Goal: Information Seeking & Learning: Learn about a topic

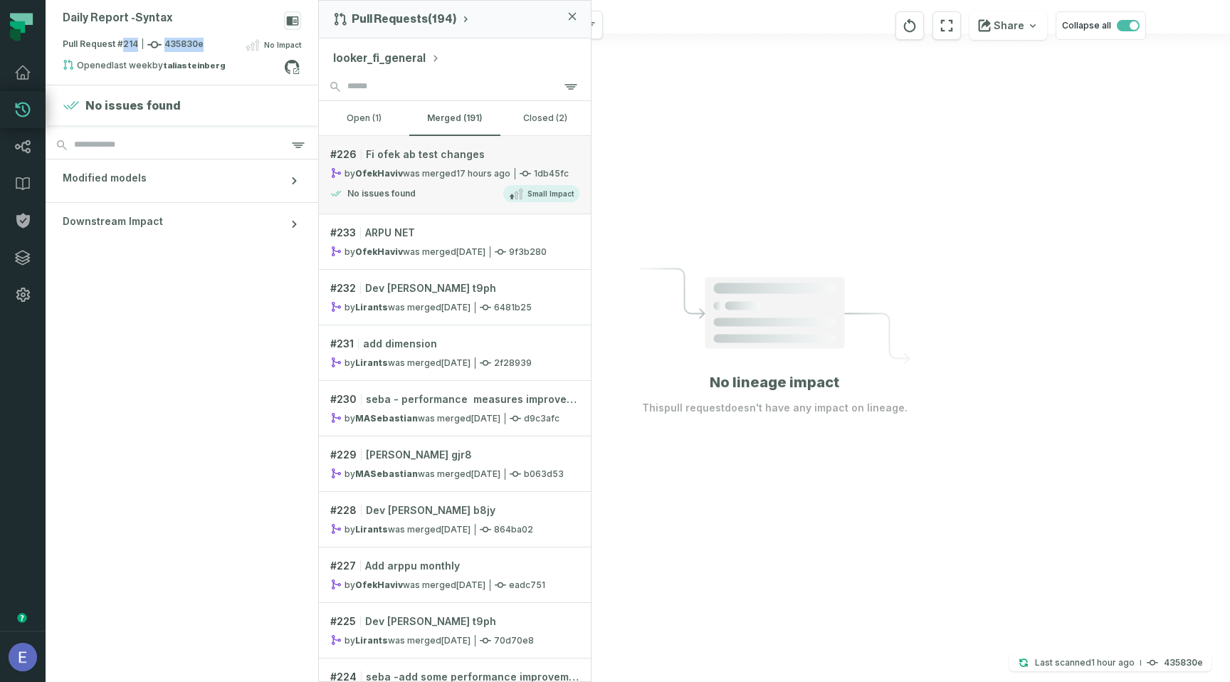
click at [434, 169] on div "by OfekHaviv was merged 9/16/2025, 4:48:28 PM" at bounding box center [420, 173] width 180 height 12
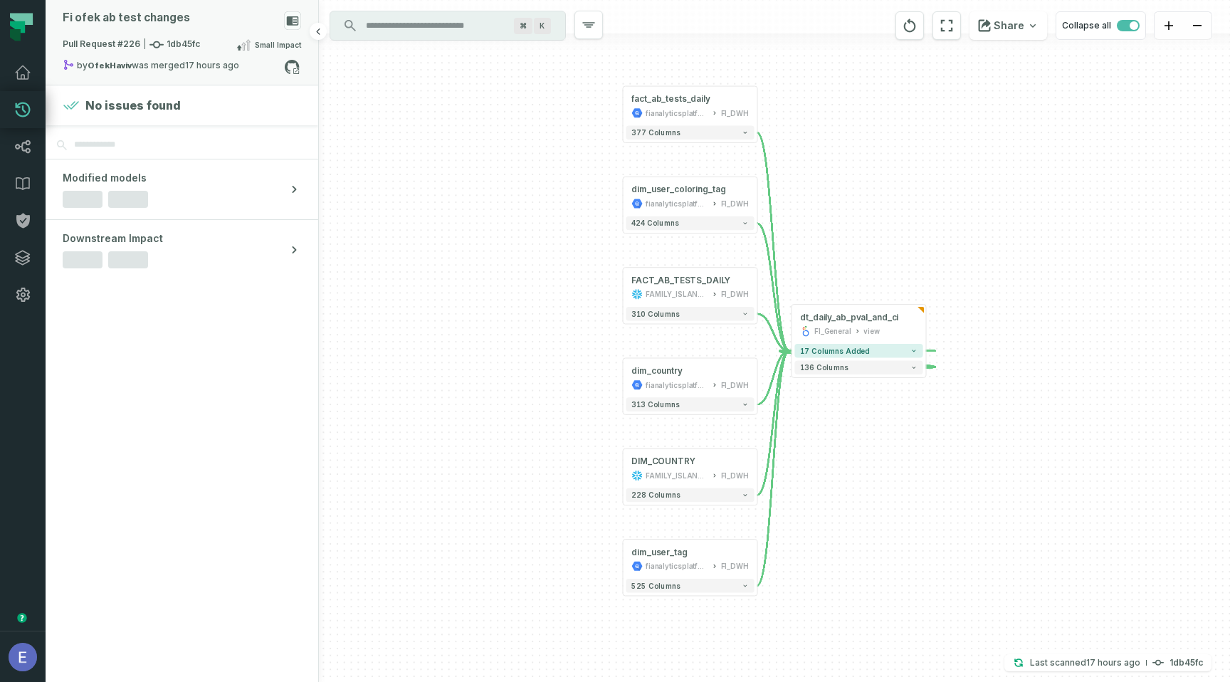
click at [291, 19] on icon at bounding box center [293, 20] width 12 height 9
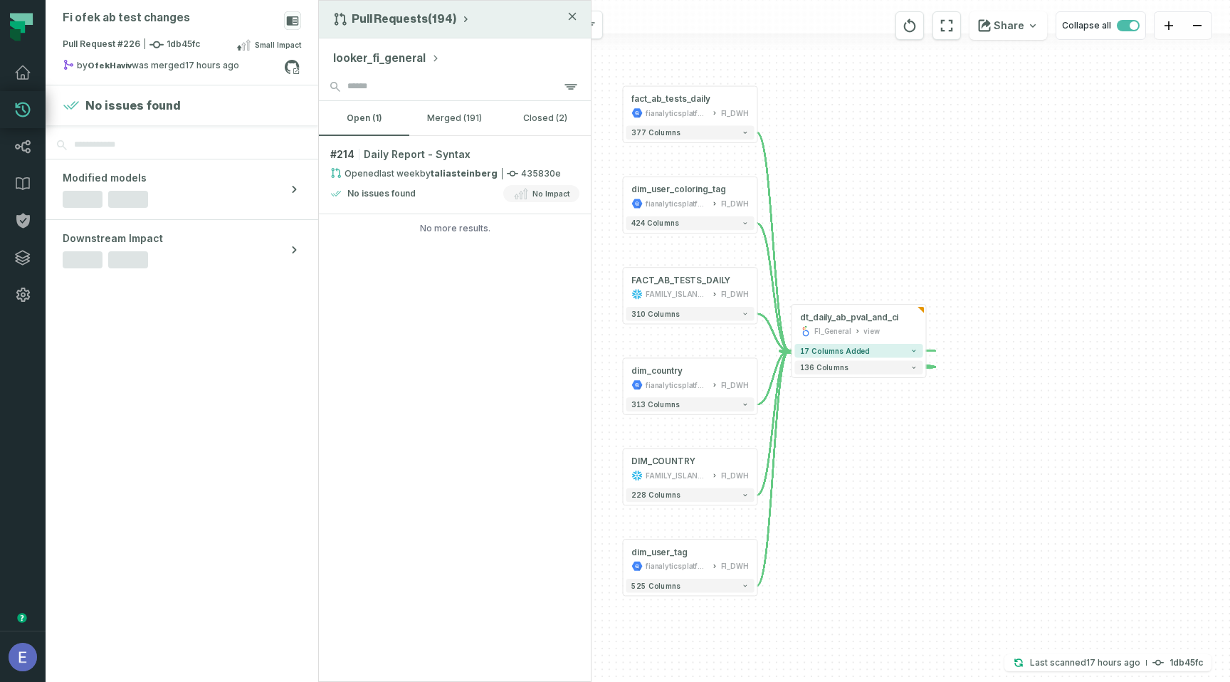
click at [359, 22] on button "Pull Requests (194)" at bounding box center [402, 19] width 138 height 14
click at [372, 84] on div "History of Changes" at bounding box center [404, 81] width 147 height 28
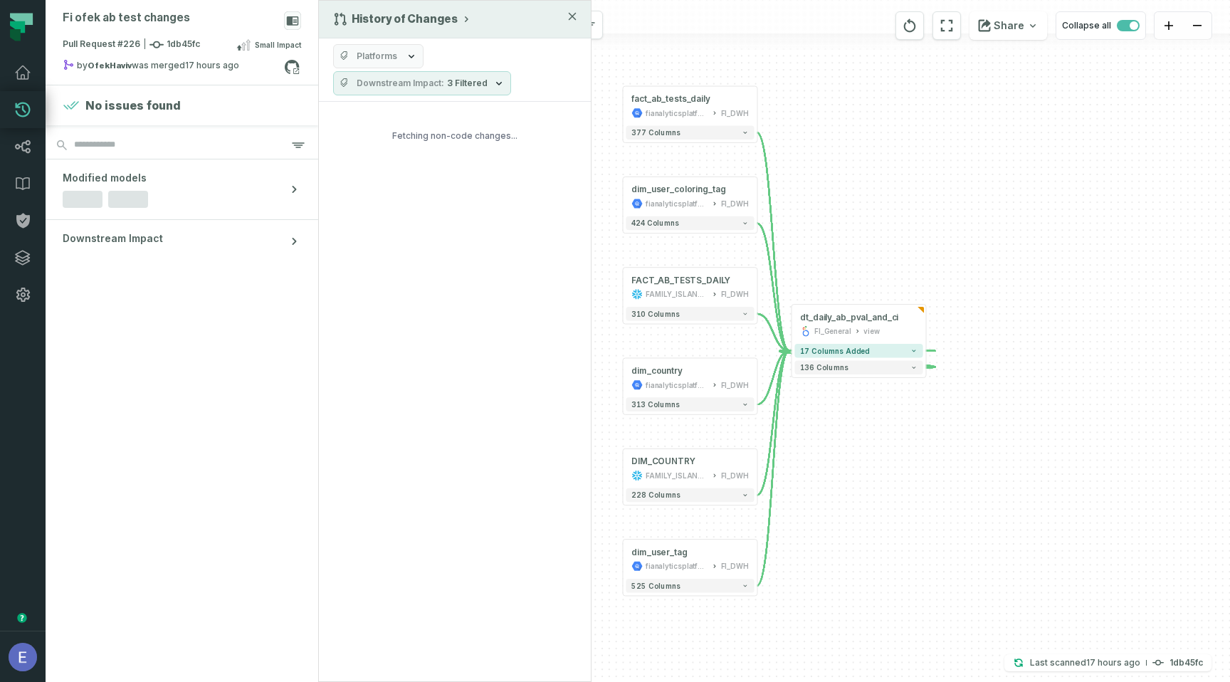
click at [382, 54] on span "Platforms" at bounding box center [377, 56] width 41 height 11
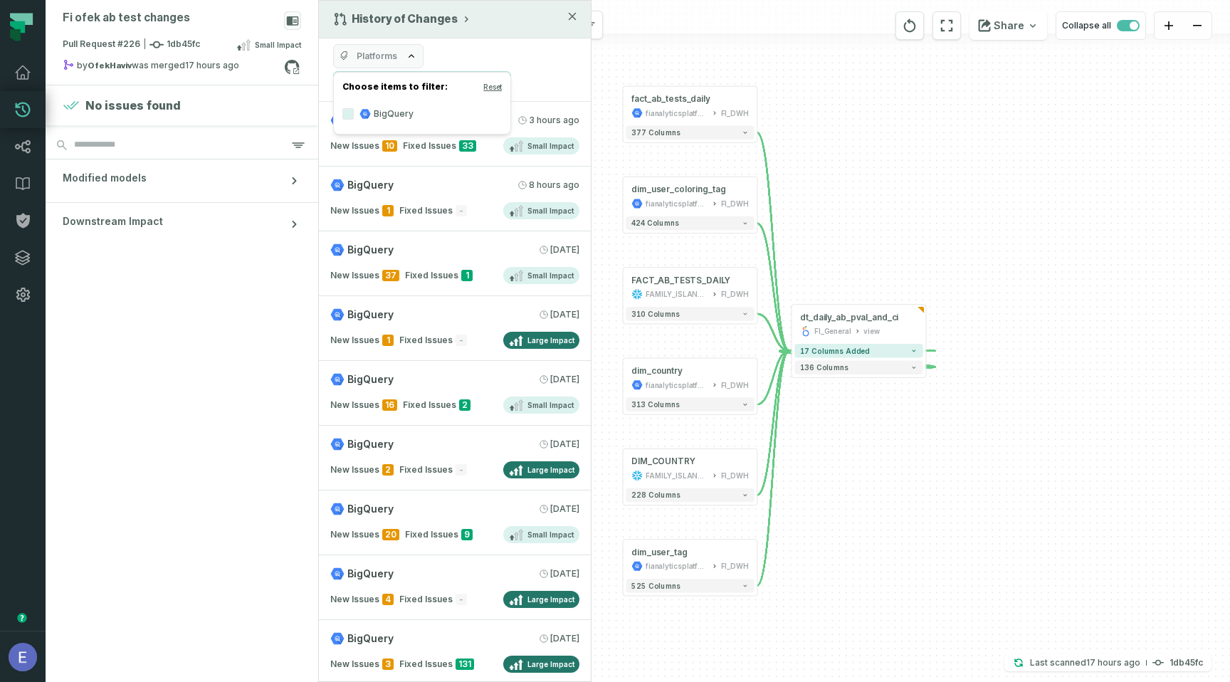
click at [382, 54] on span "Platforms" at bounding box center [377, 56] width 41 height 11
click at [381, 112] on label "BigQuery" at bounding box center [422, 114] width 177 height 28
click at [354, 112] on button "BigQuery" at bounding box center [347, 113] width 11 height 11
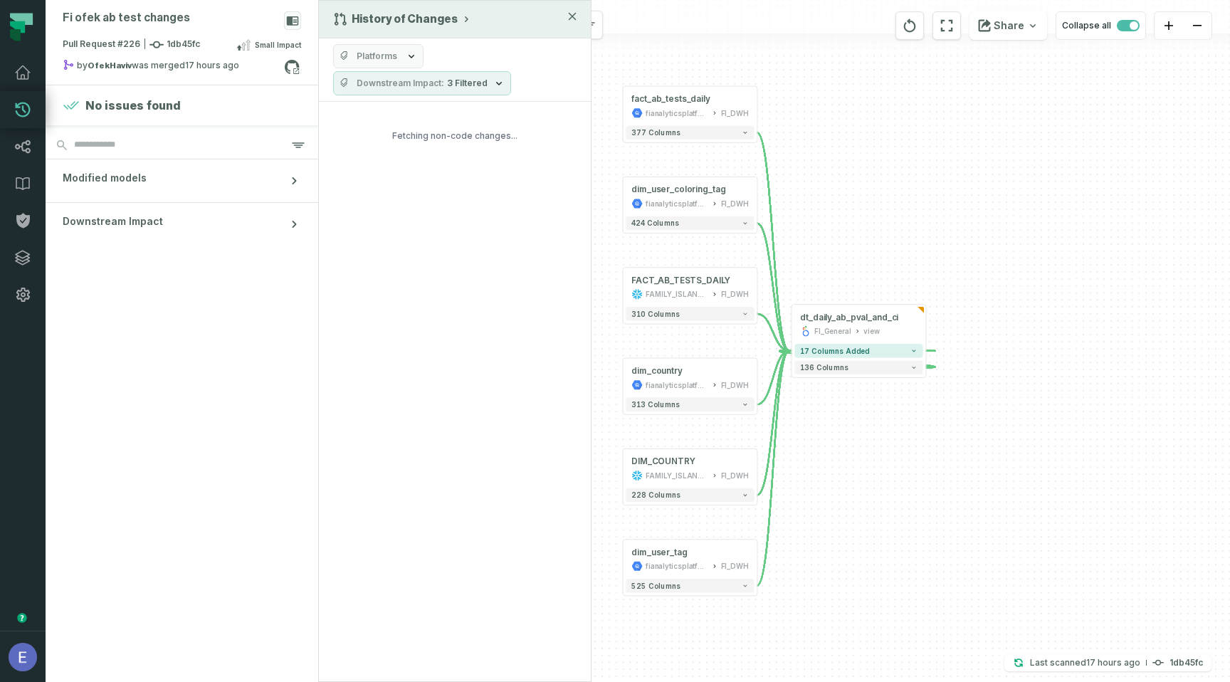
click at [388, 39] on div "Platforms Downstream Impact 3 Filtered" at bounding box center [455, 69] width 272 height 63
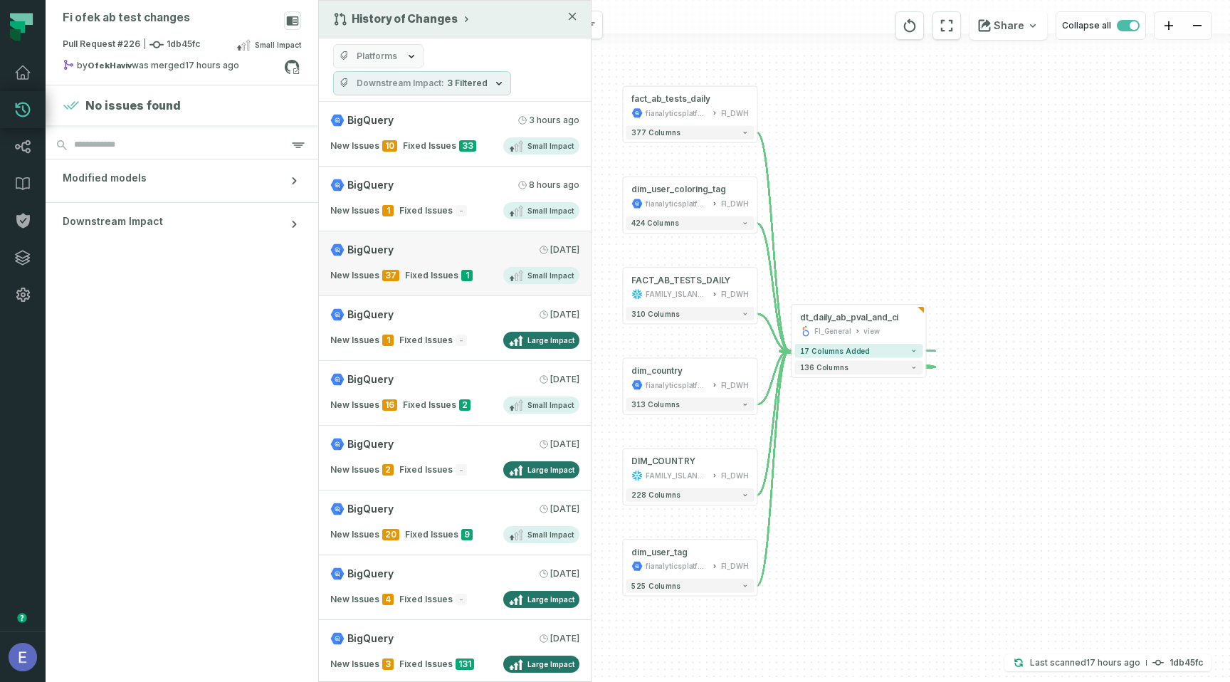
click at [550, 247] on relative-time "9/16/2025, 7:06:50 AM" at bounding box center [564, 249] width 29 height 11
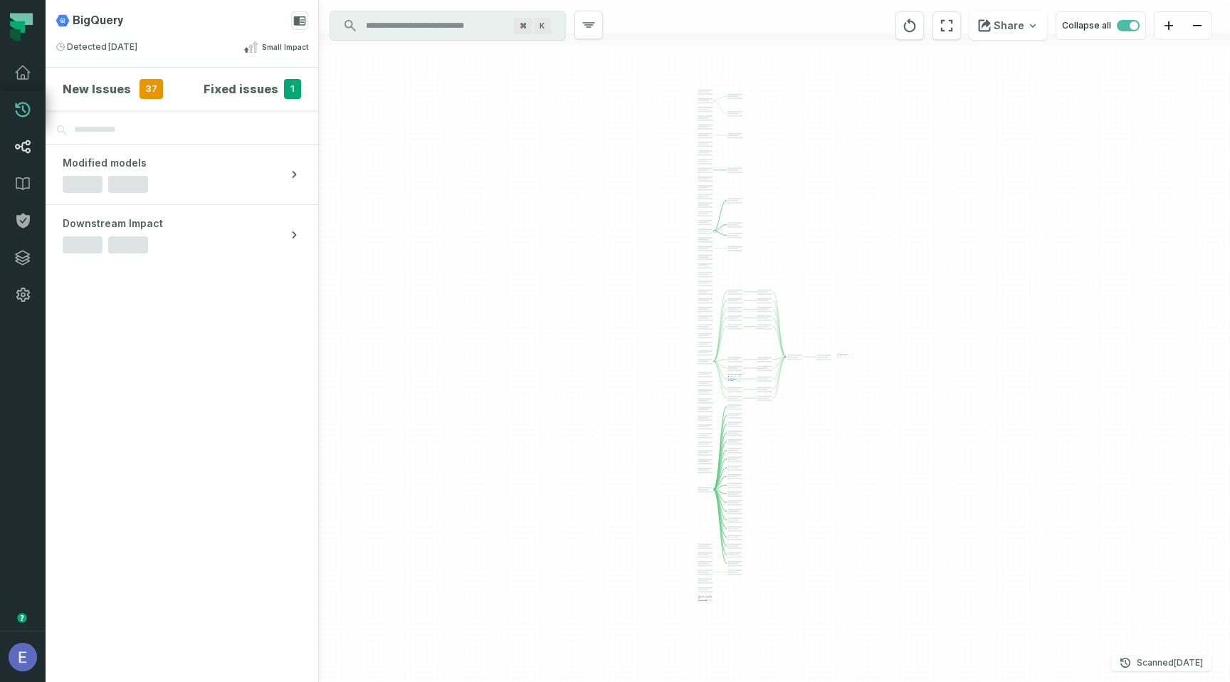
click at [26, 78] on icon at bounding box center [22, 72] width 17 height 17
click at [27, 98] on link "Pull Requests" at bounding box center [23, 109] width 46 height 37
click at [26, 132] on link "Lineage" at bounding box center [23, 146] width 46 height 37
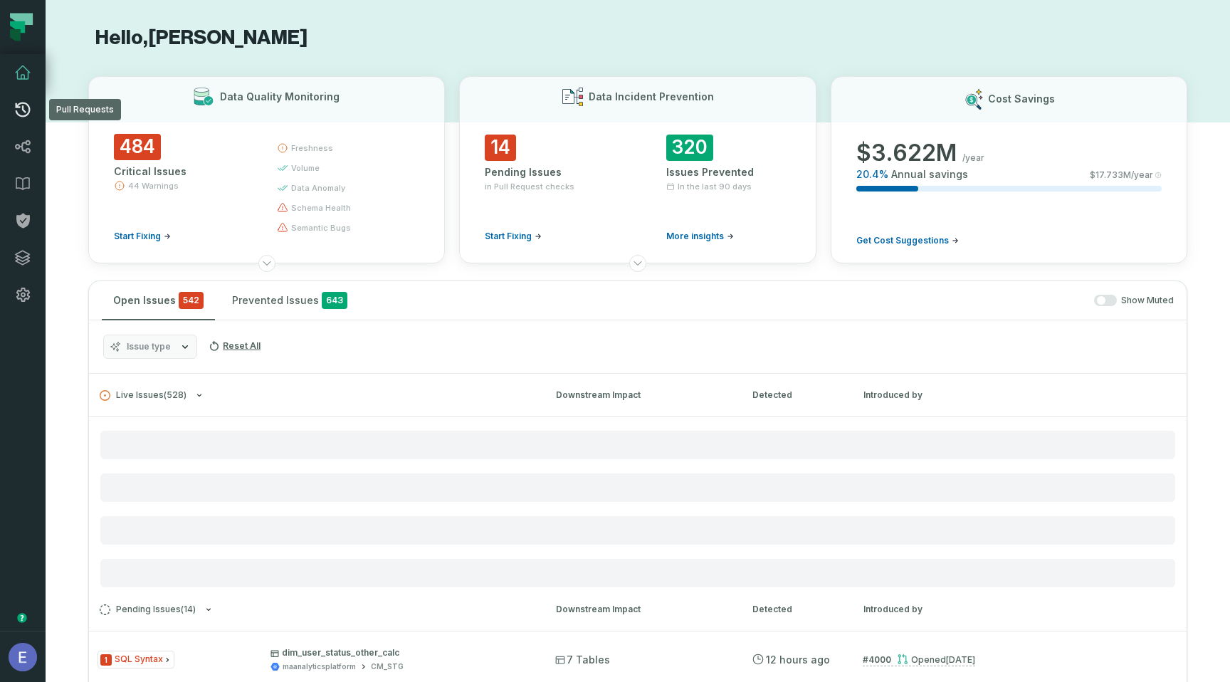
click at [20, 115] on icon at bounding box center [23, 110] width 15 height 15
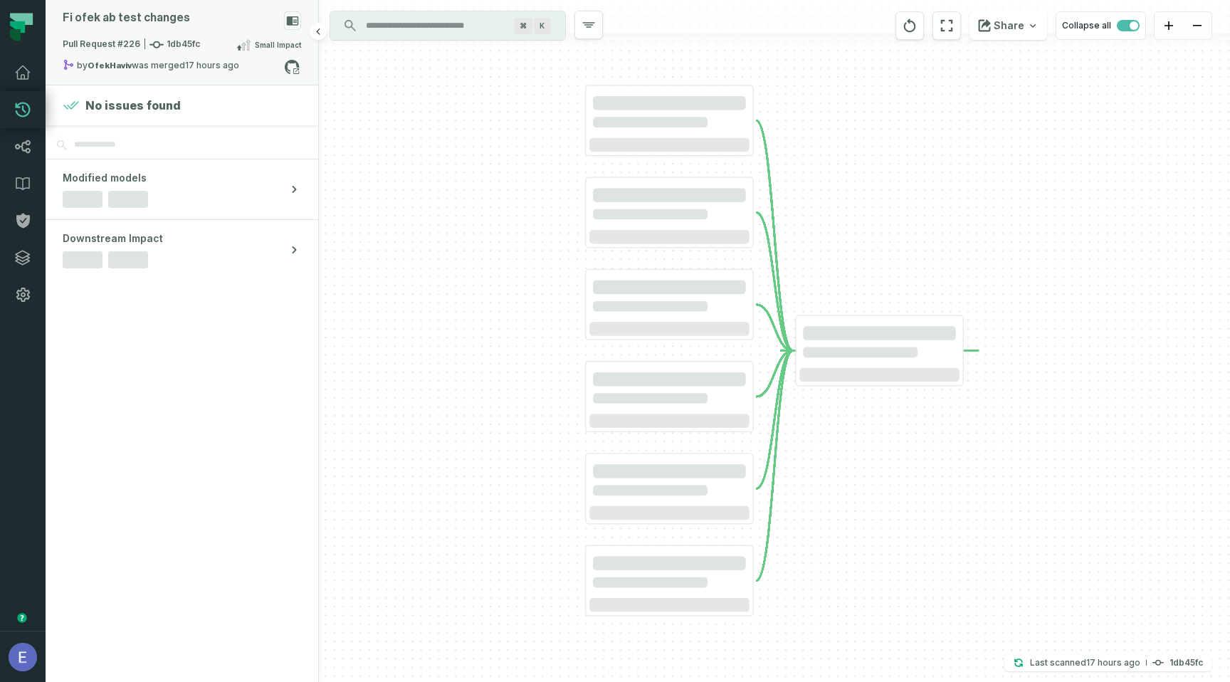
click at [253, 48] on div "Small Impact" at bounding box center [268, 44] width 65 height 17
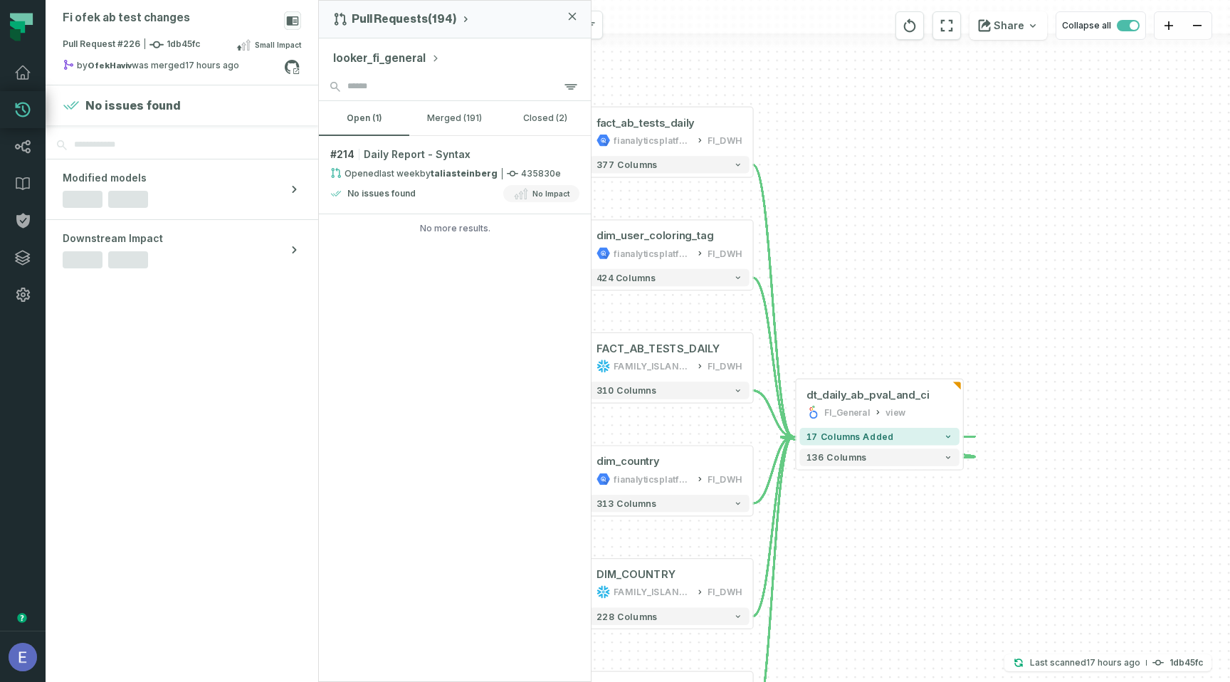
click at [397, 54] on button "looker_fi_general" at bounding box center [386, 58] width 107 height 17
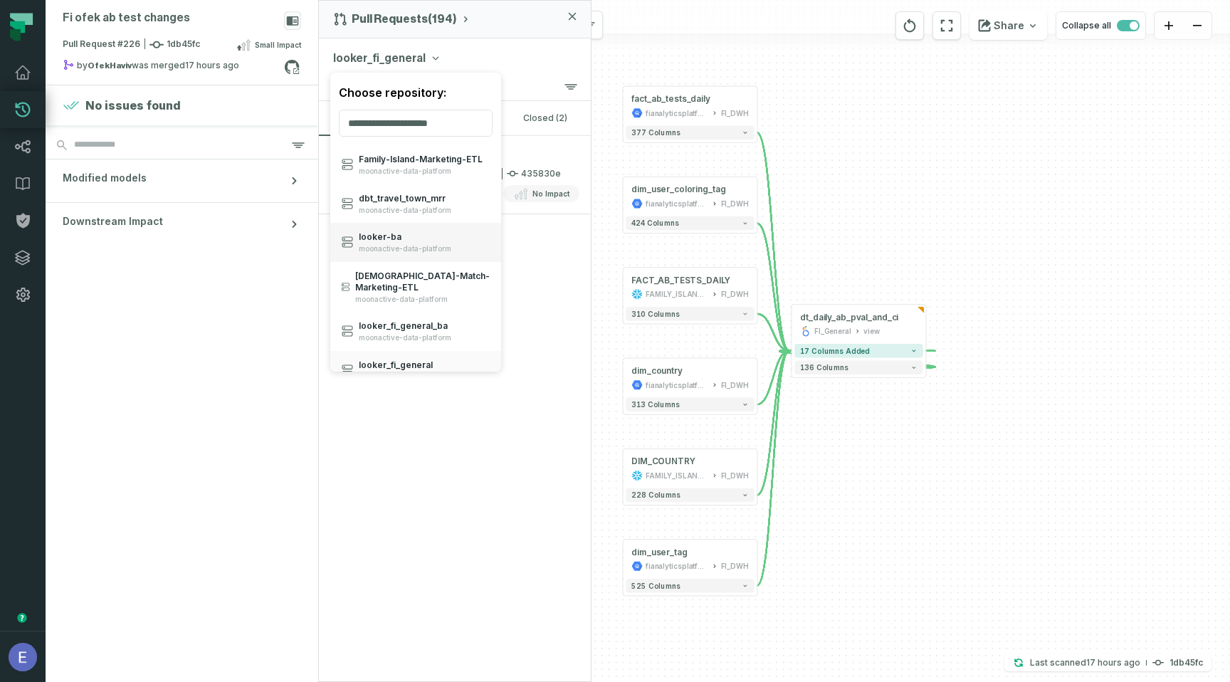
scroll to position [430, 0]
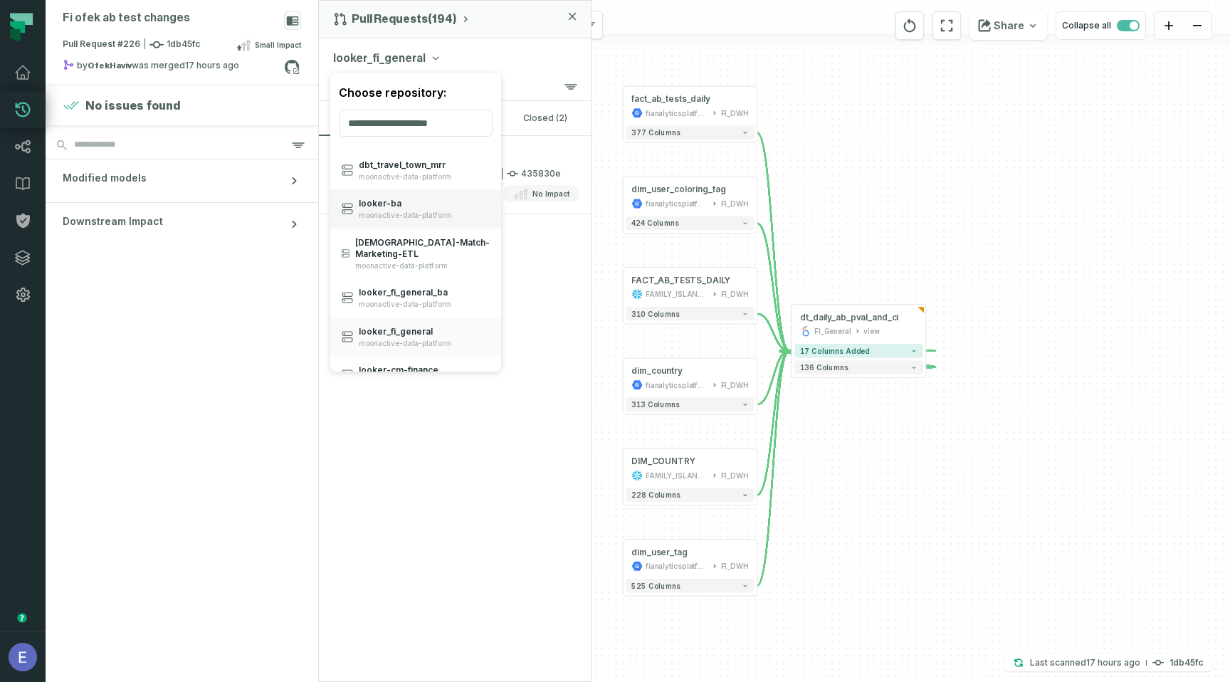
click at [423, 211] on span "moonactive-data-platform" at bounding box center [405, 215] width 93 height 9
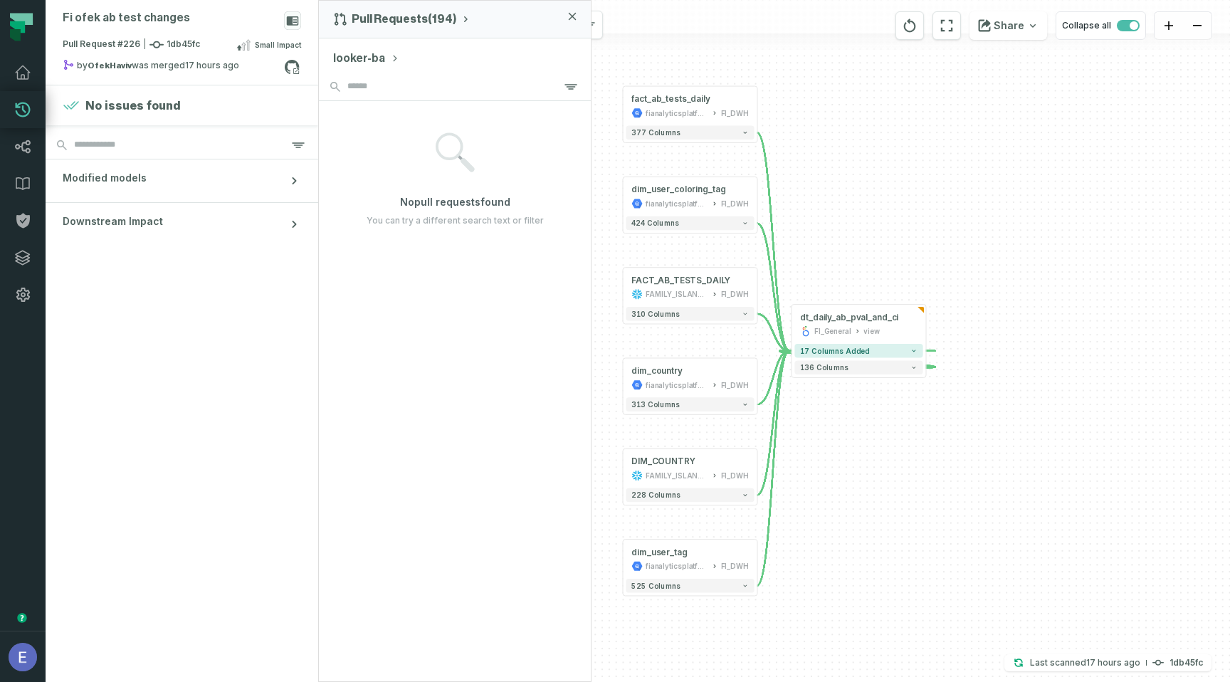
click at [380, 61] on button "looker-ba" at bounding box center [366, 58] width 66 height 17
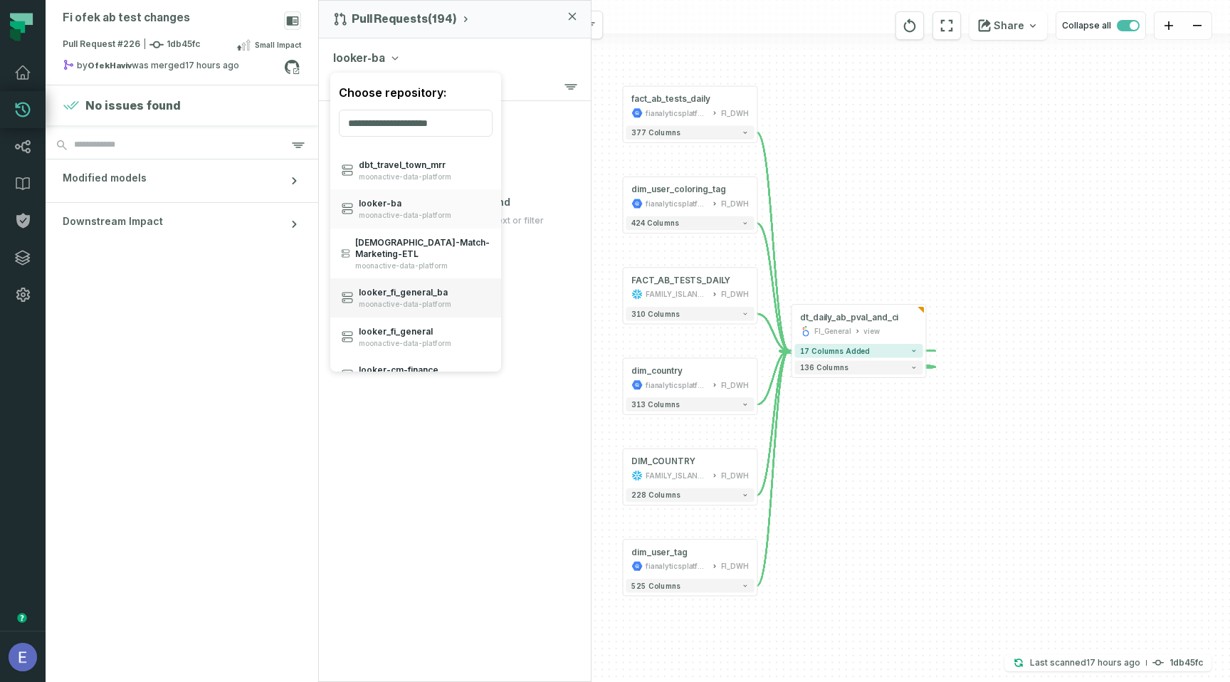
click at [426, 288] on div "looker_ fi_ general_ ba moonactive-data-platform" at bounding box center [415, 297] width 171 height 39
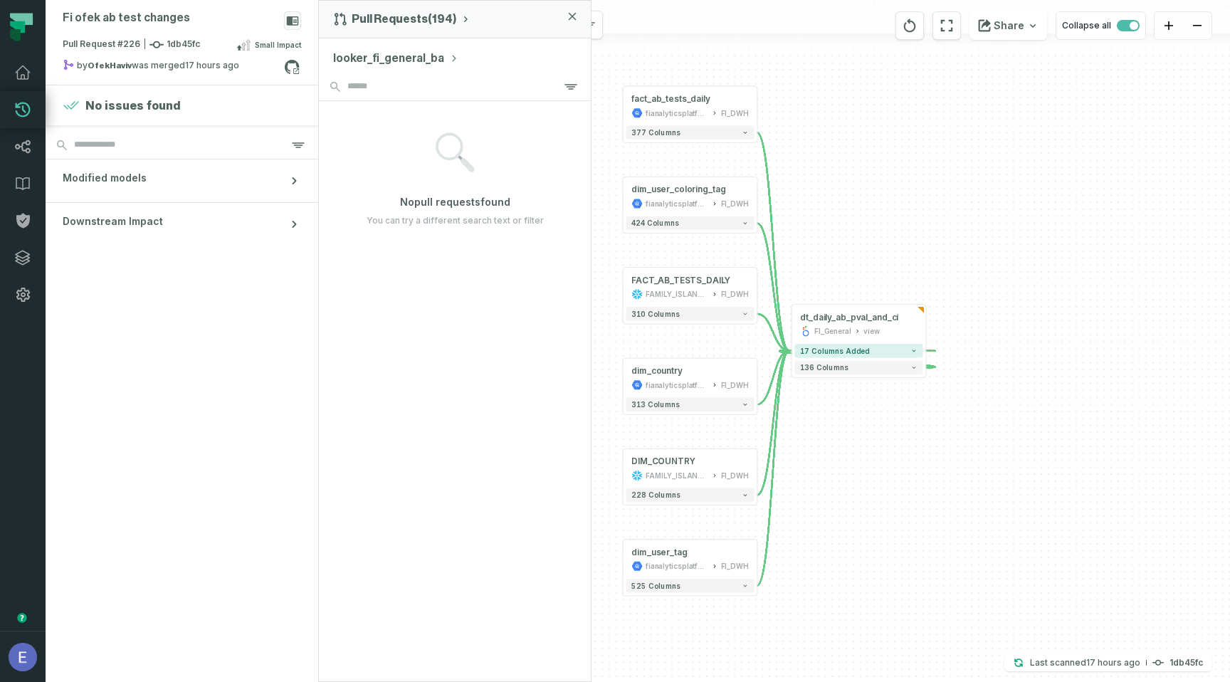
click at [422, 61] on button "looker_fi_general_ba" at bounding box center [395, 58] width 125 height 17
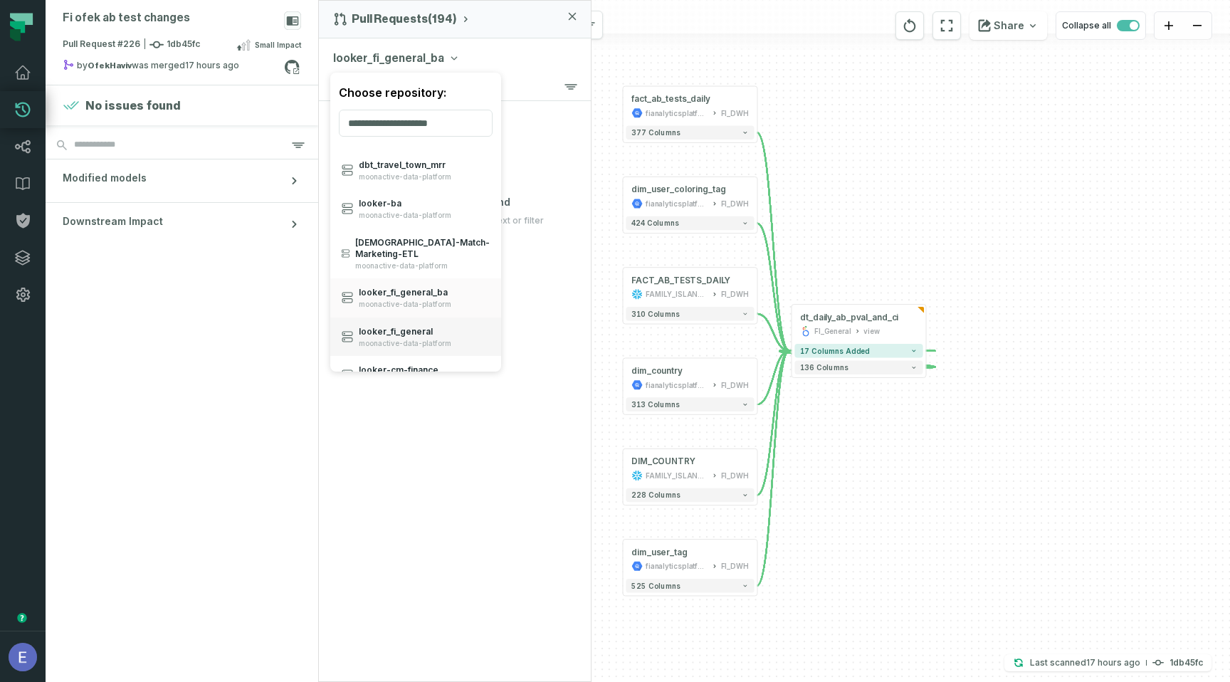
click at [430, 339] on span "moonactive-data-platform" at bounding box center [405, 343] width 93 height 9
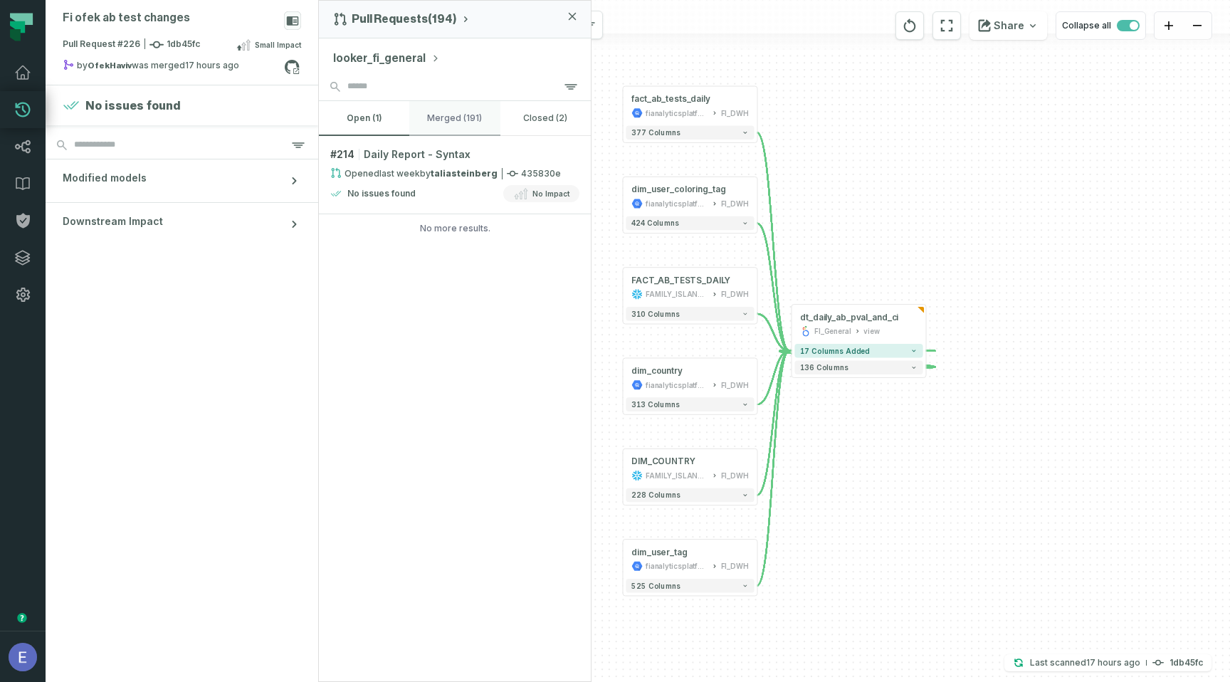
click at [454, 116] on button "merged (191)" at bounding box center [454, 118] width 90 height 34
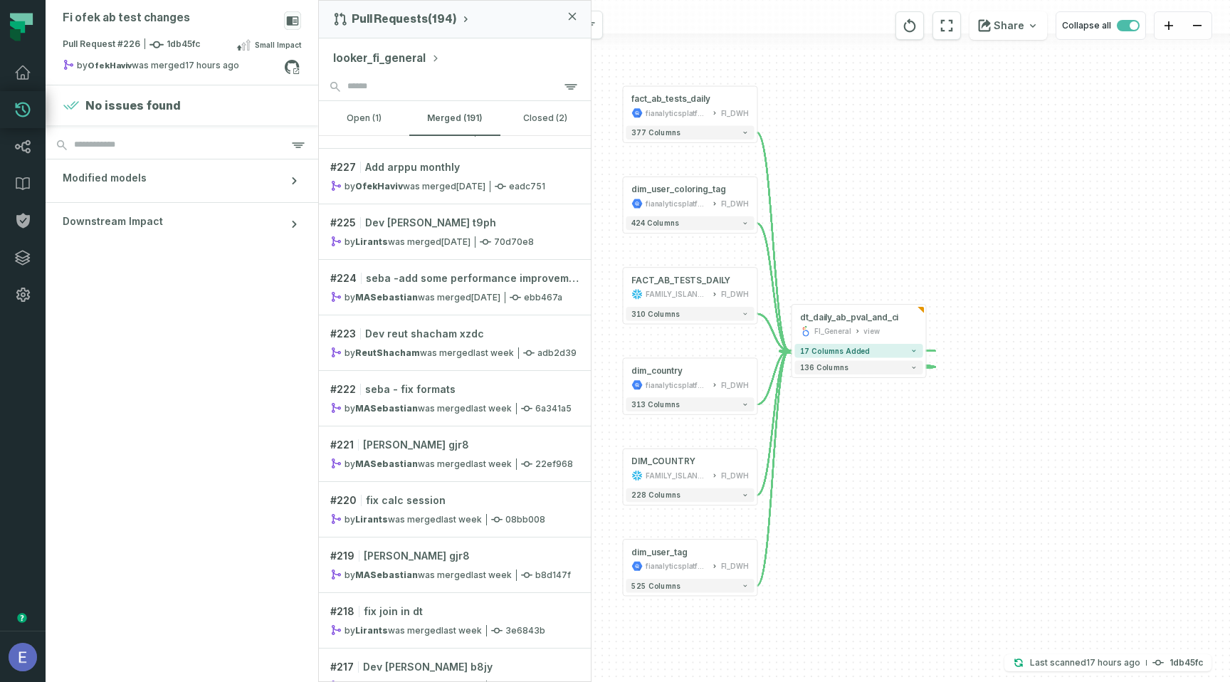
scroll to position [0, 0]
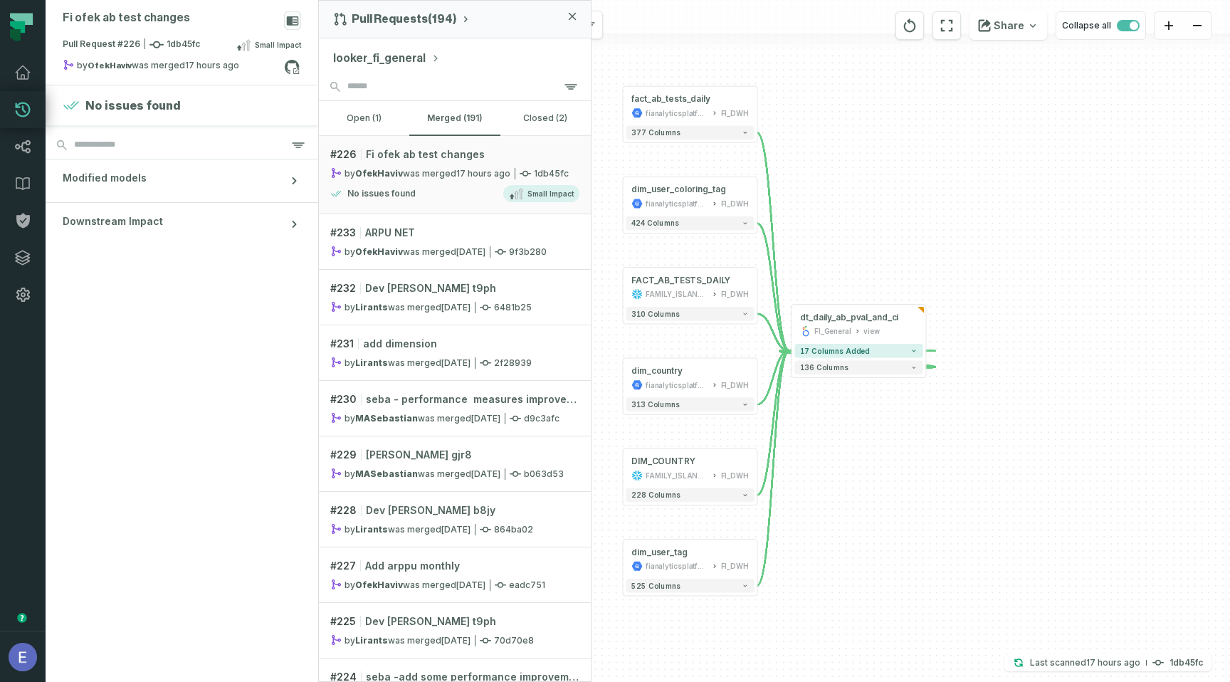
click at [416, 53] on button "looker_fi_general" at bounding box center [386, 58] width 107 height 17
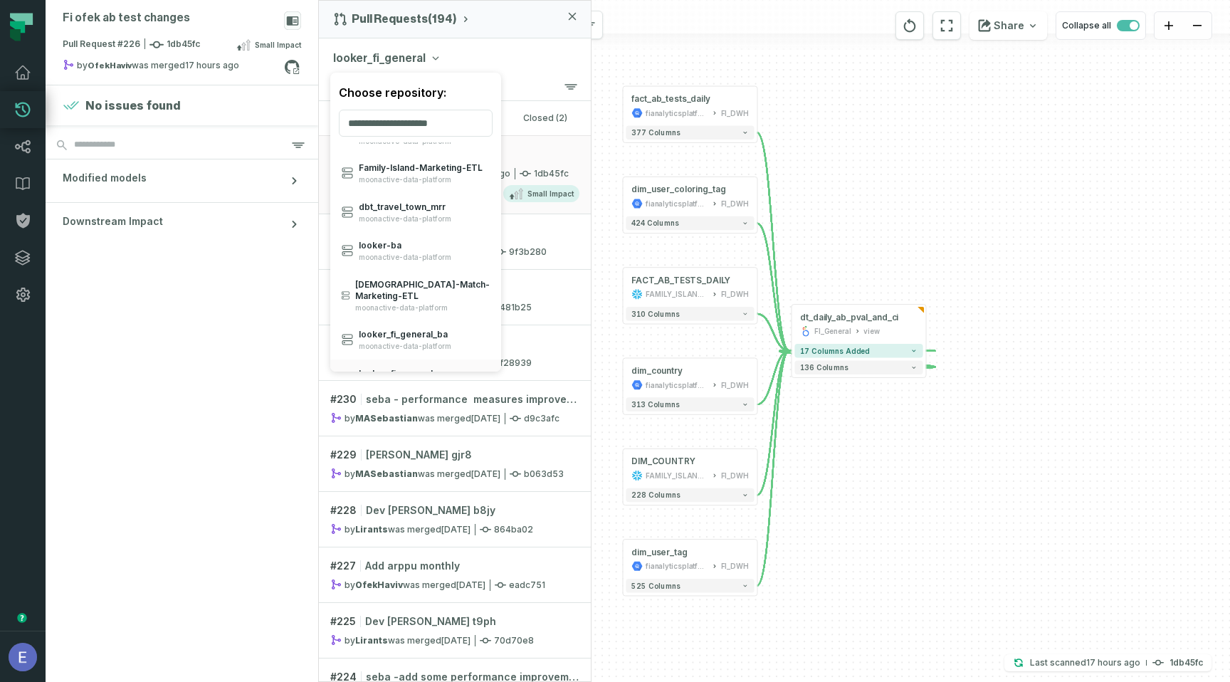
scroll to position [430, 0]
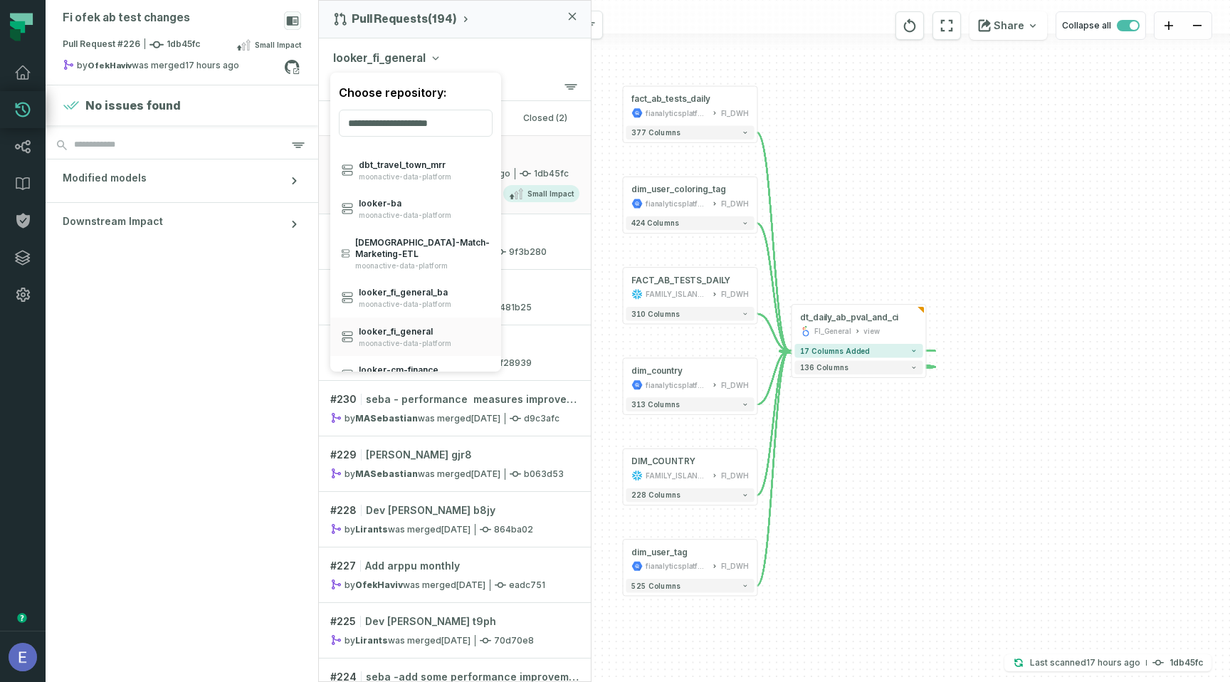
click at [585, 159] on div "Pull Requests (194) looker_fi_general Choose repository: Family- Island- ETL mo…" at bounding box center [454, 341] width 273 height 682
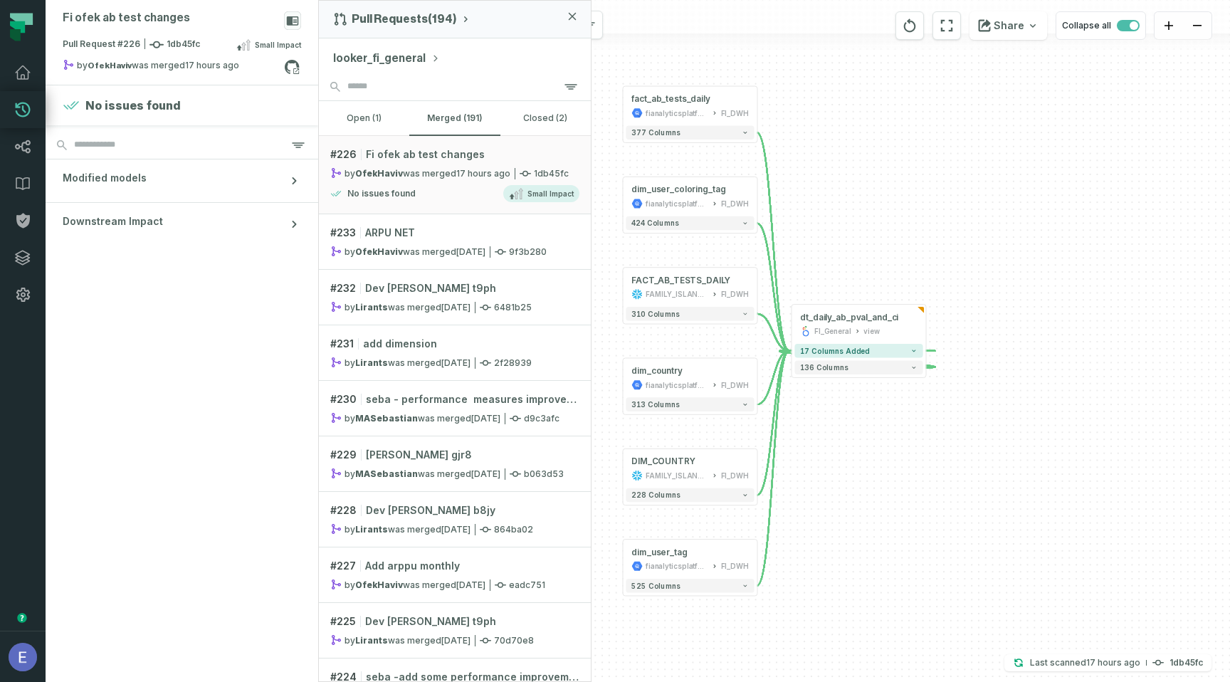
click at [392, 56] on button "looker_fi_general" at bounding box center [386, 58] width 107 height 17
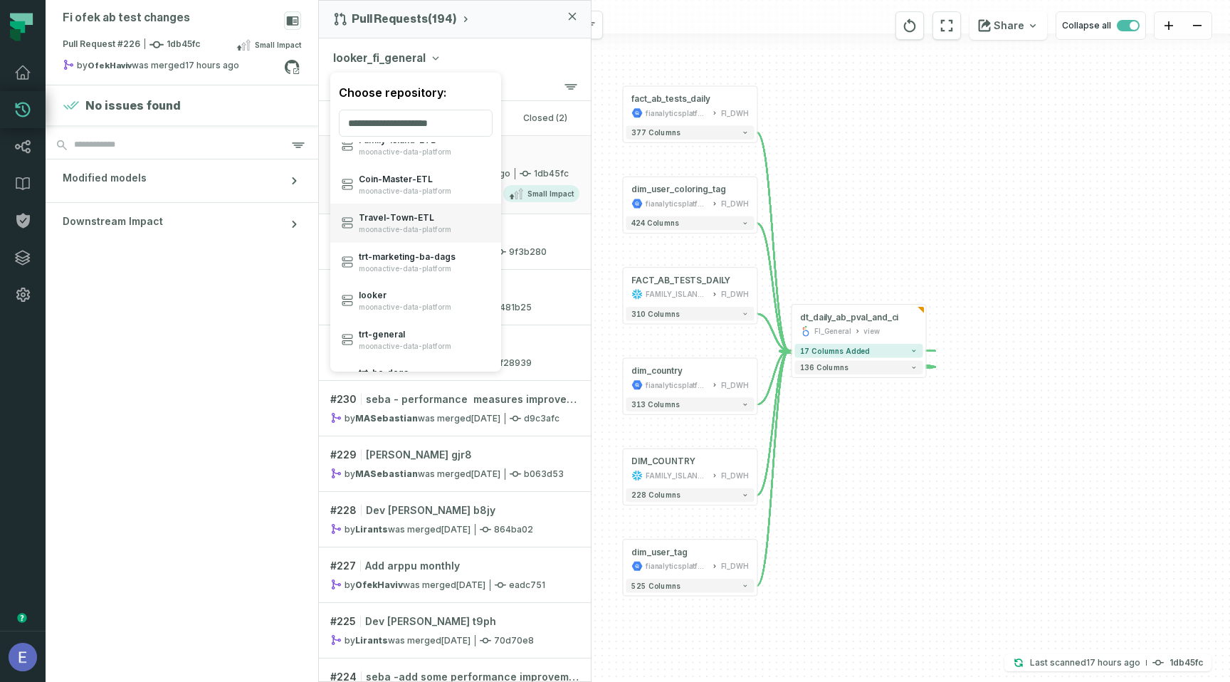
scroll to position [0, 0]
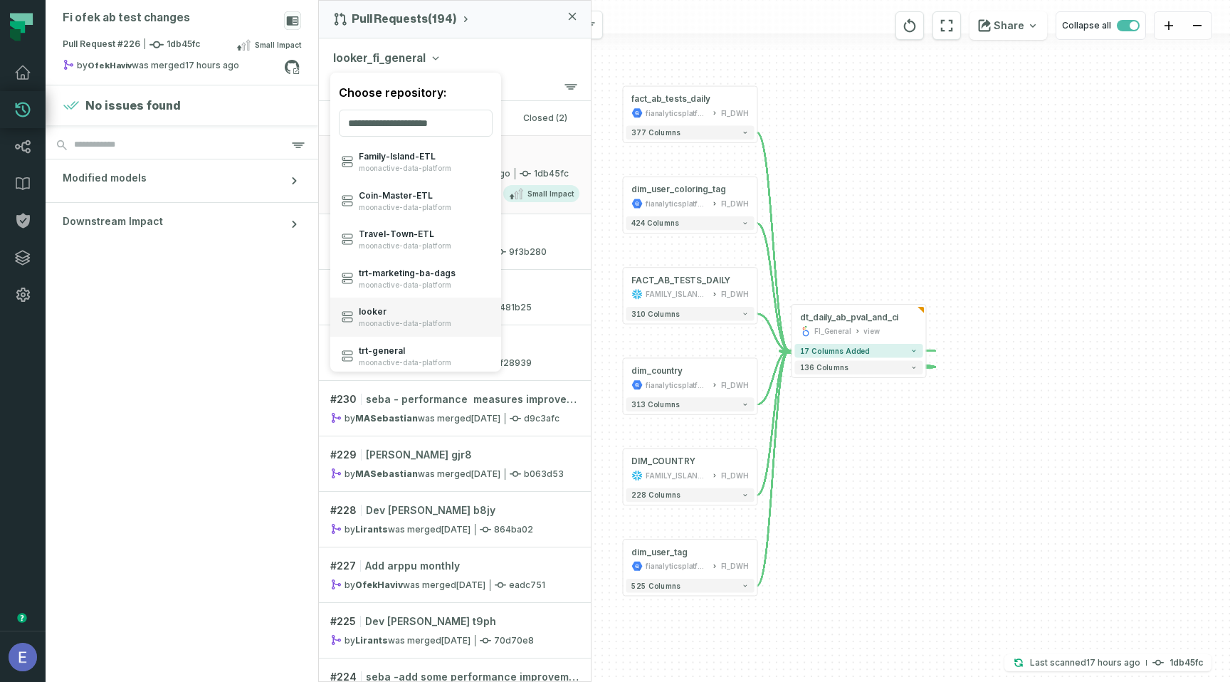
click at [417, 313] on span "looker" at bounding box center [405, 311] width 93 height 11
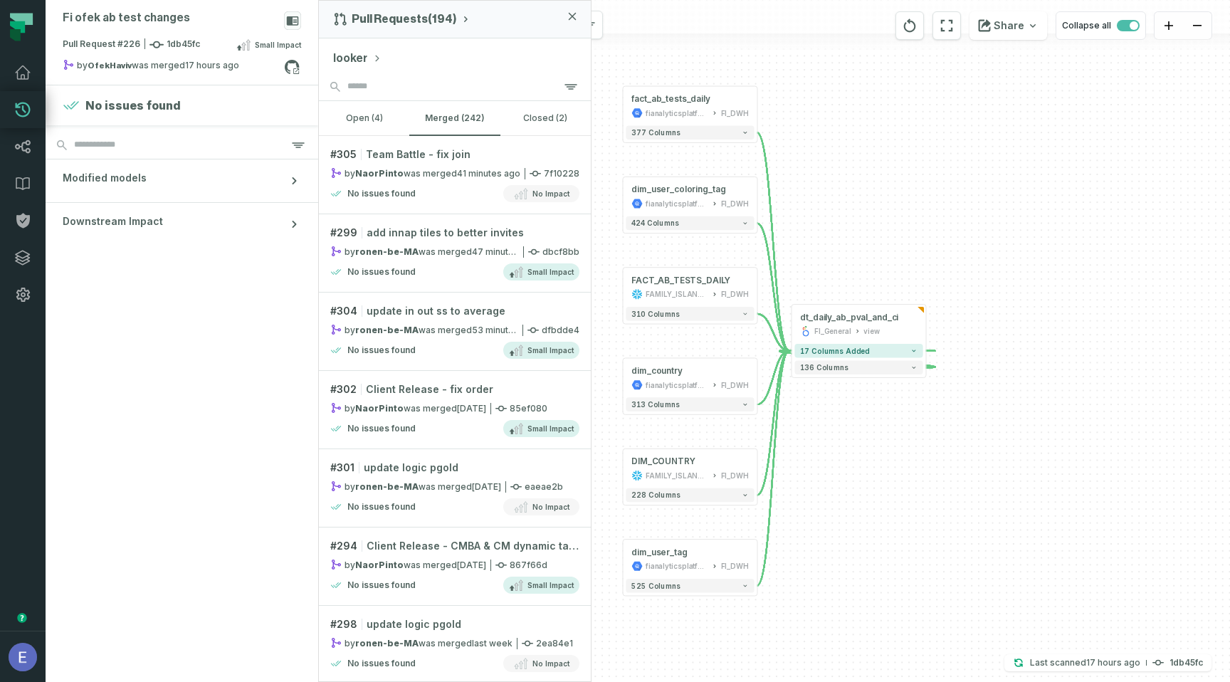
click at [362, 54] on button "looker" at bounding box center [357, 58] width 48 height 17
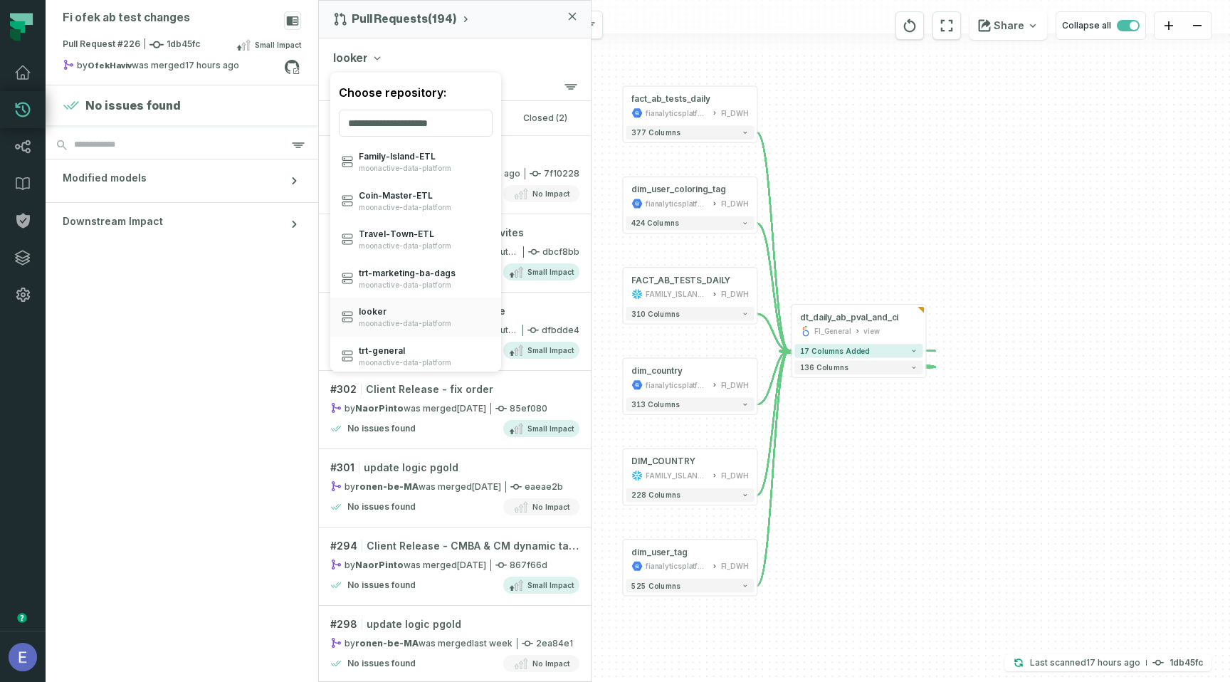
click at [681, 66] on div "Fi ofek ab test changes Pull Request #226 1db45fc Small Impact by OfekHaviv was…" at bounding box center [638, 341] width 1185 height 682
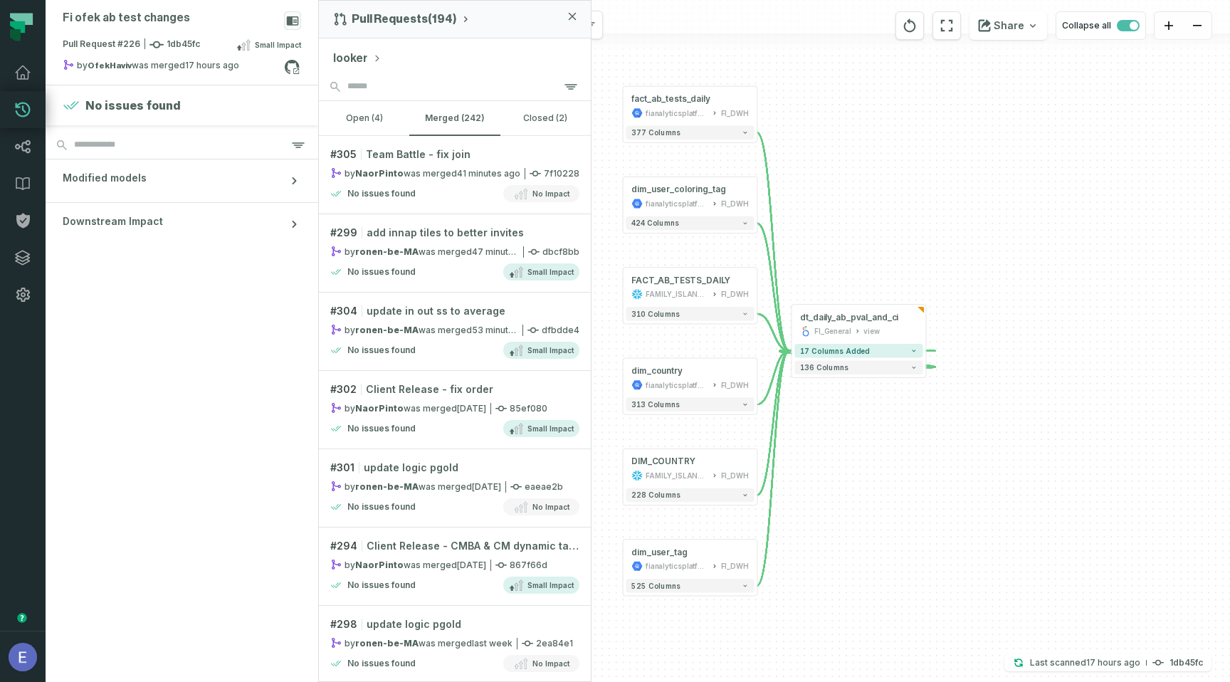
click at [681, 66] on div "+ dt_daily_ab_pval_and_ci FI_General view + 17 columns added 136 columns + dim_…" at bounding box center [774, 341] width 911 height 682
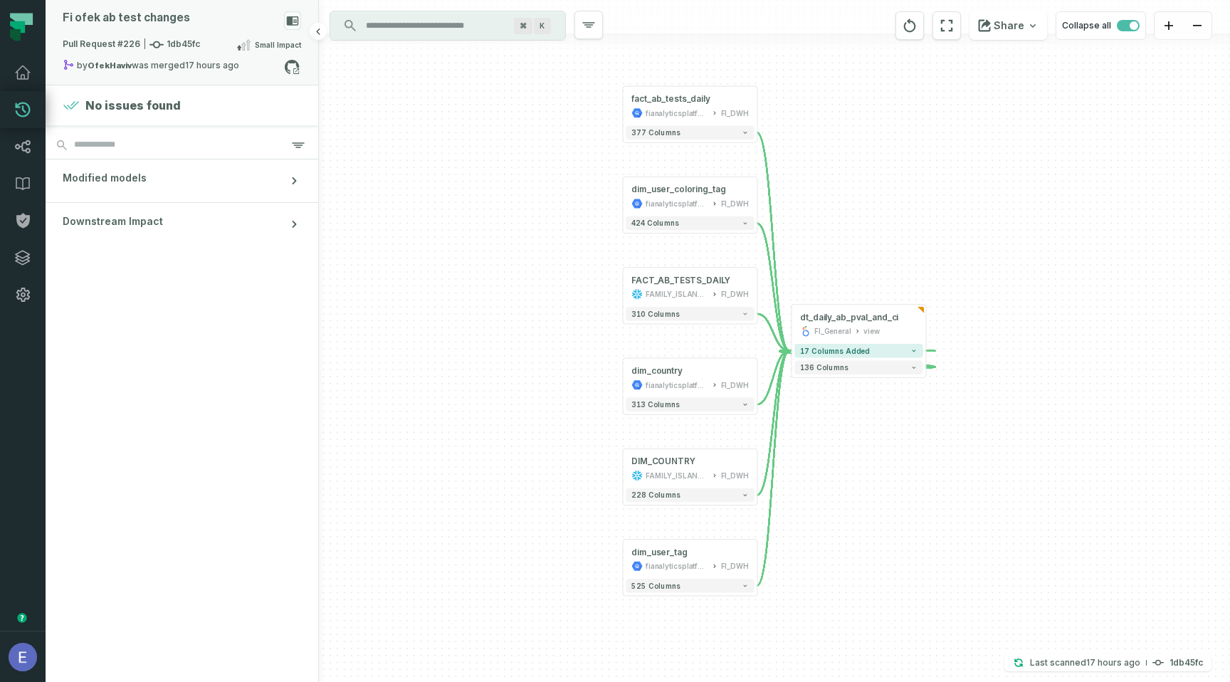
click at [291, 43] on span "Small Impact" at bounding box center [278, 44] width 46 height 11
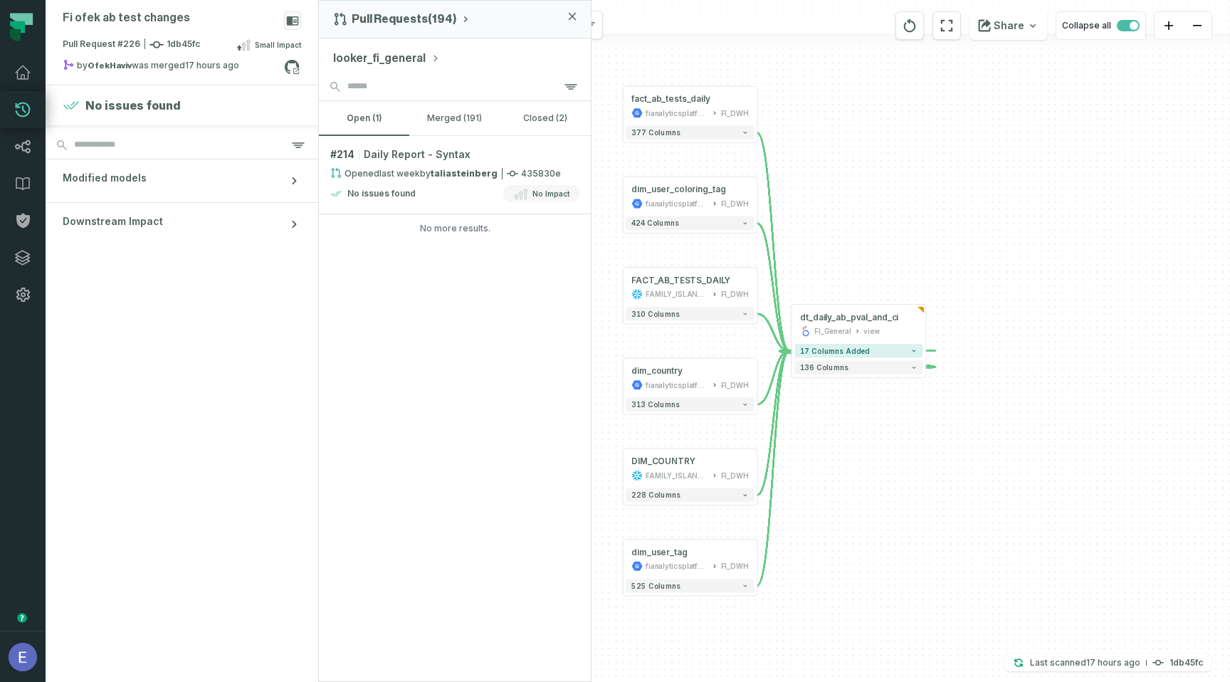
click at [347, 57] on button "looker_fi_general" at bounding box center [386, 58] width 107 height 17
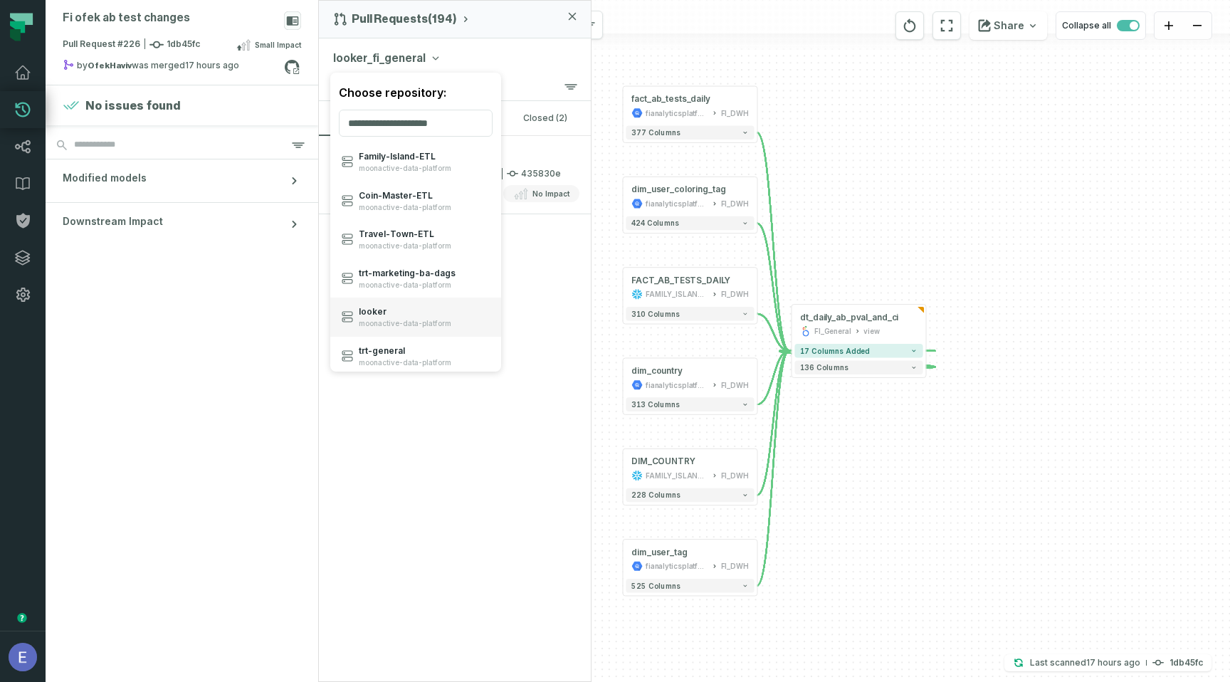
click at [387, 319] on span "moonactive-data-platform" at bounding box center [405, 323] width 93 height 9
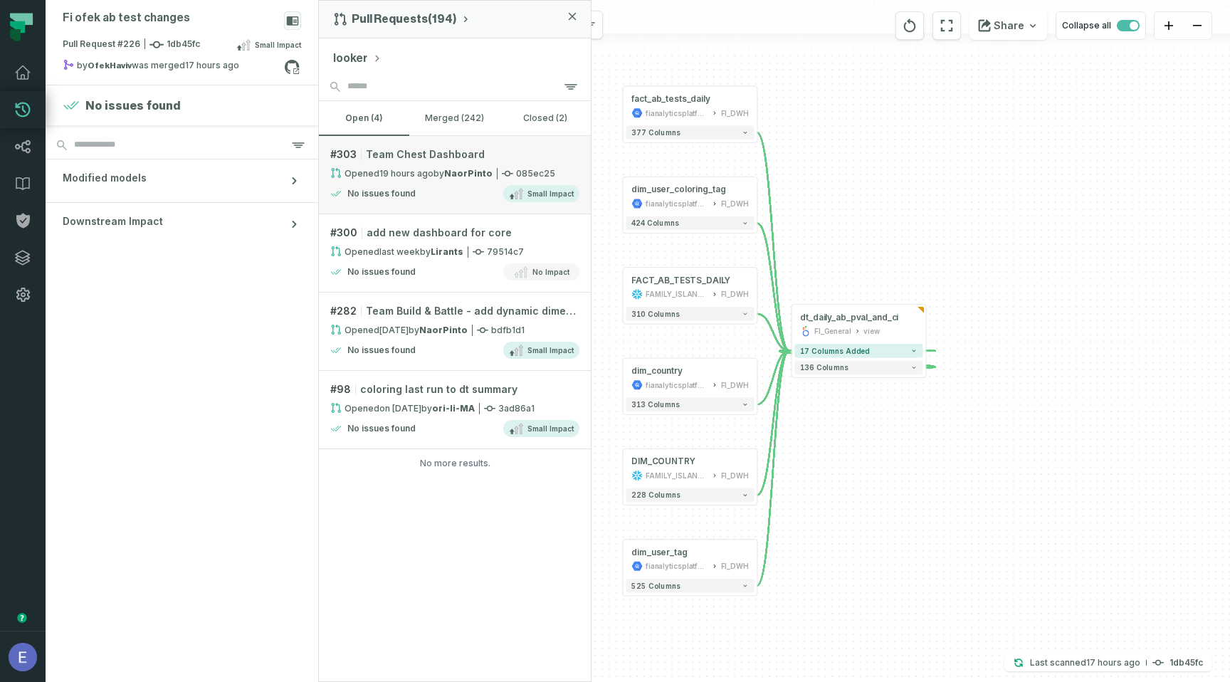
click at [443, 187] on div "No issues found Small Impact" at bounding box center [454, 193] width 249 height 17
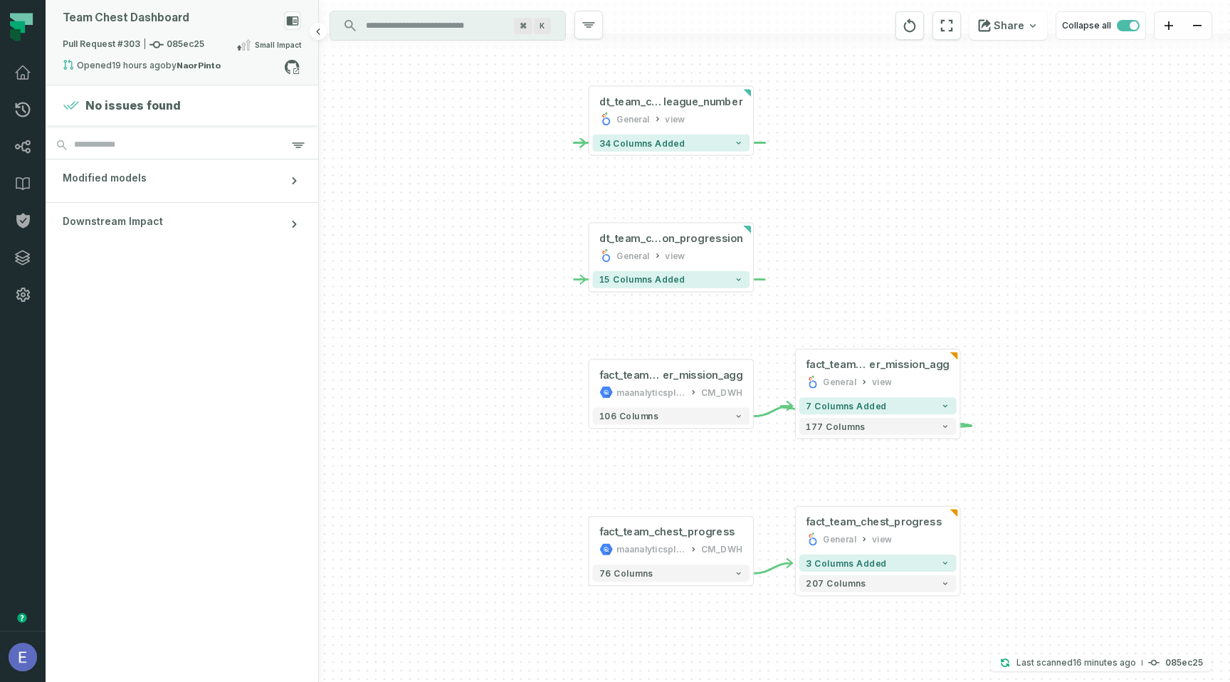
click at [256, 39] on span "Small Impact" at bounding box center [278, 44] width 46 height 11
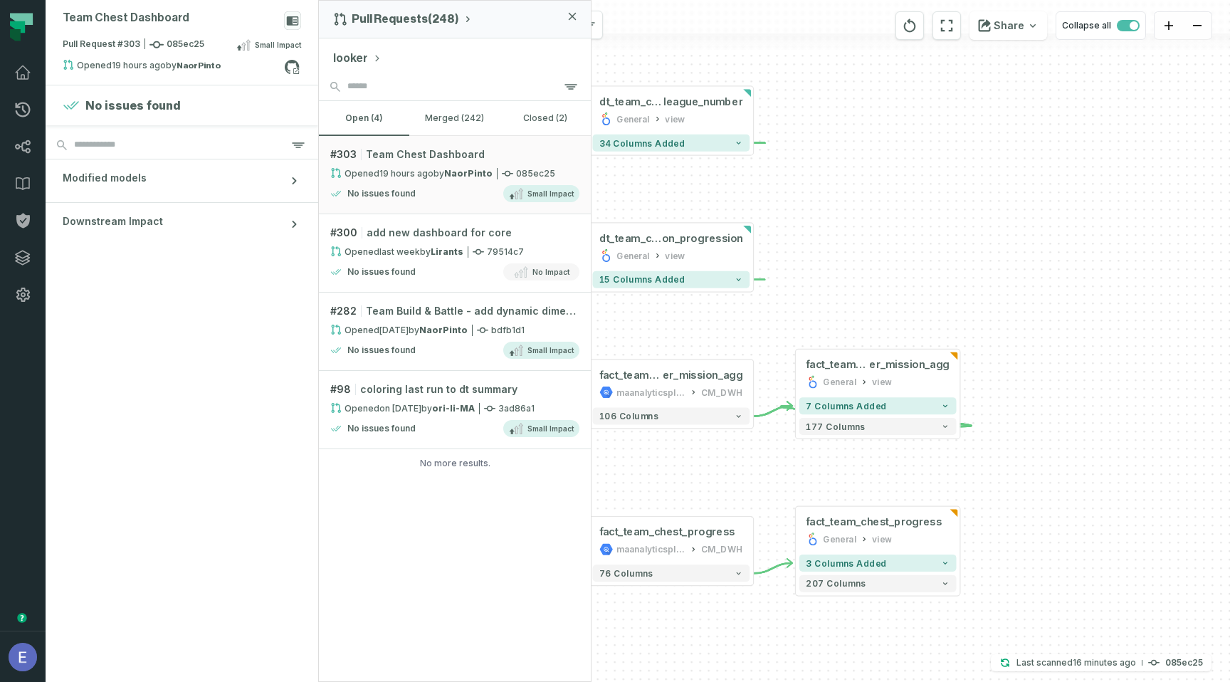
click at [363, 58] on button "looker" at bounding box center [357, 58] width 48 height 17
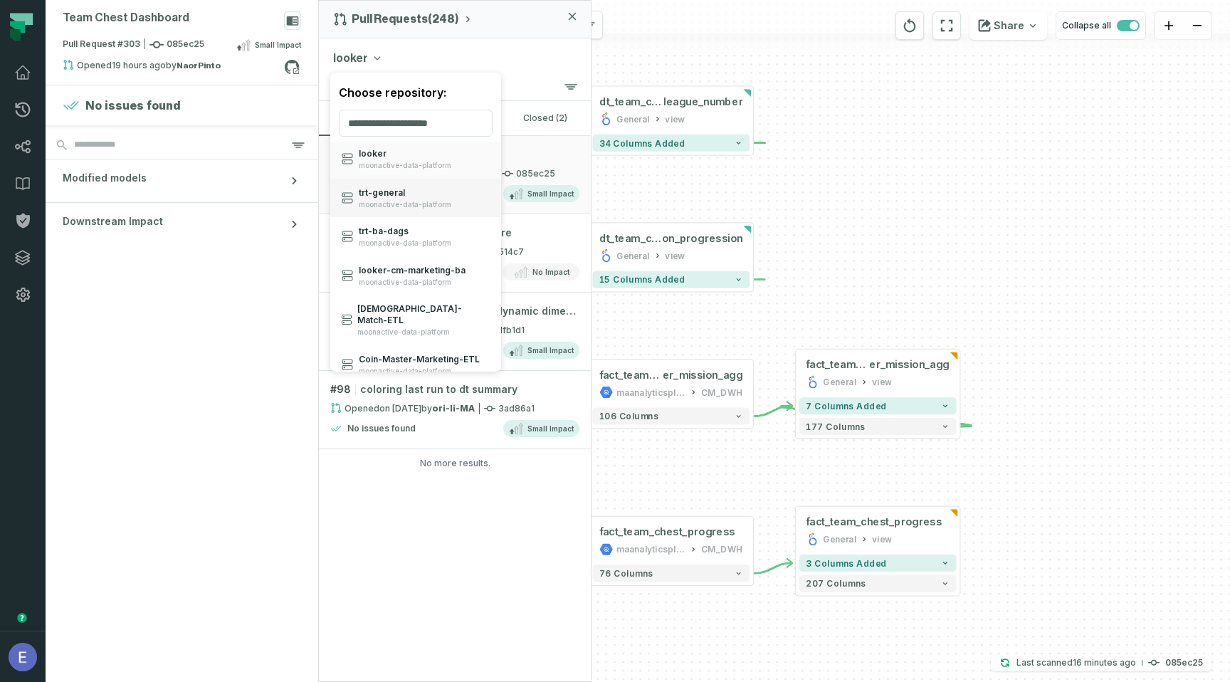
scroll to position [159, 0]
click at [430, 283] on span "moonactive-data-platform" at bounding box center [412, 280] width 107 height 9
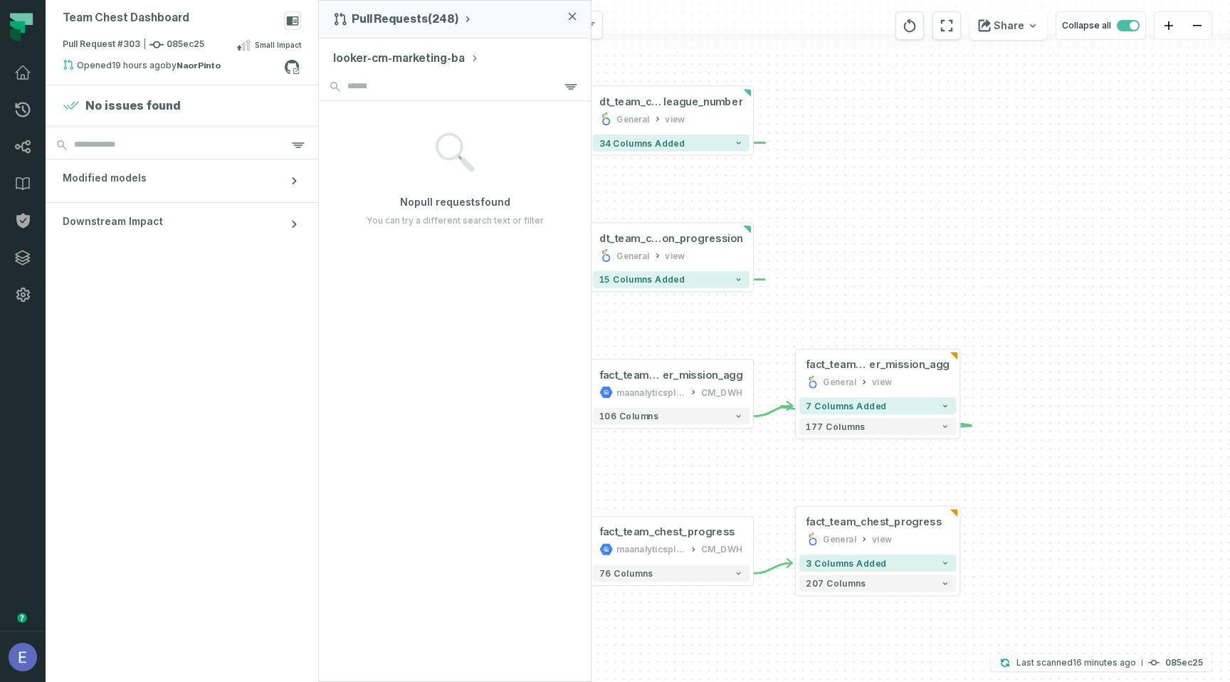
drag, startPoint x: 341, startPoint y: 55, endPoint x: 363, endPoint y: 53, distance: 22.1
click at [363, 53] on button "looker-cm-marketing-ba" at bounding box center [406, 58] width 146 height 17
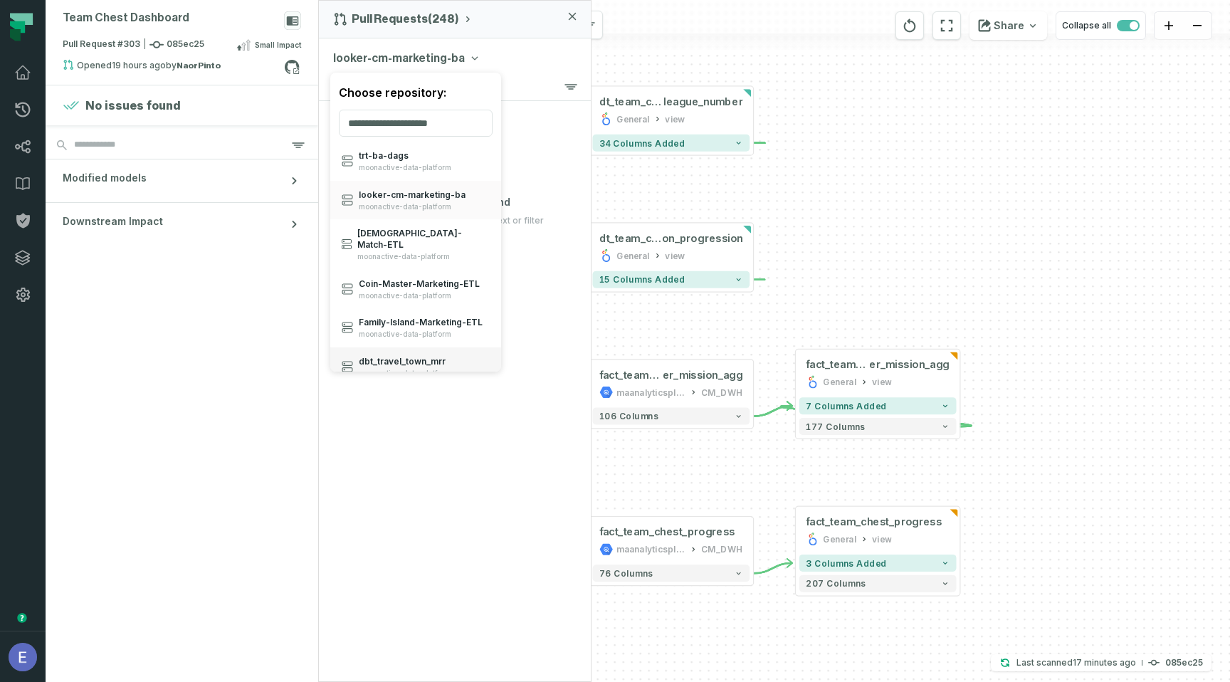
scroll to position [430, 0]
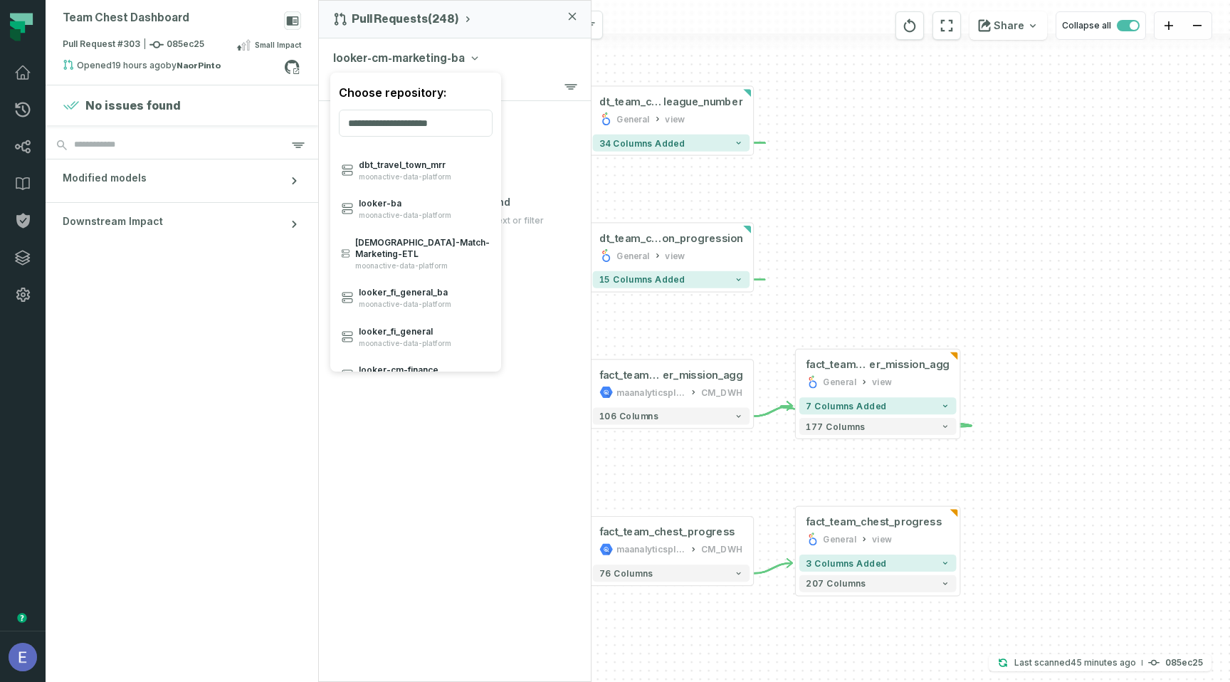
click at [501, 48] on div "looker-cm-marketing-ba Choose repository: Family- Island- ETL moonactive-data-p…" at bounding box center [455, 55] width 272 height 34
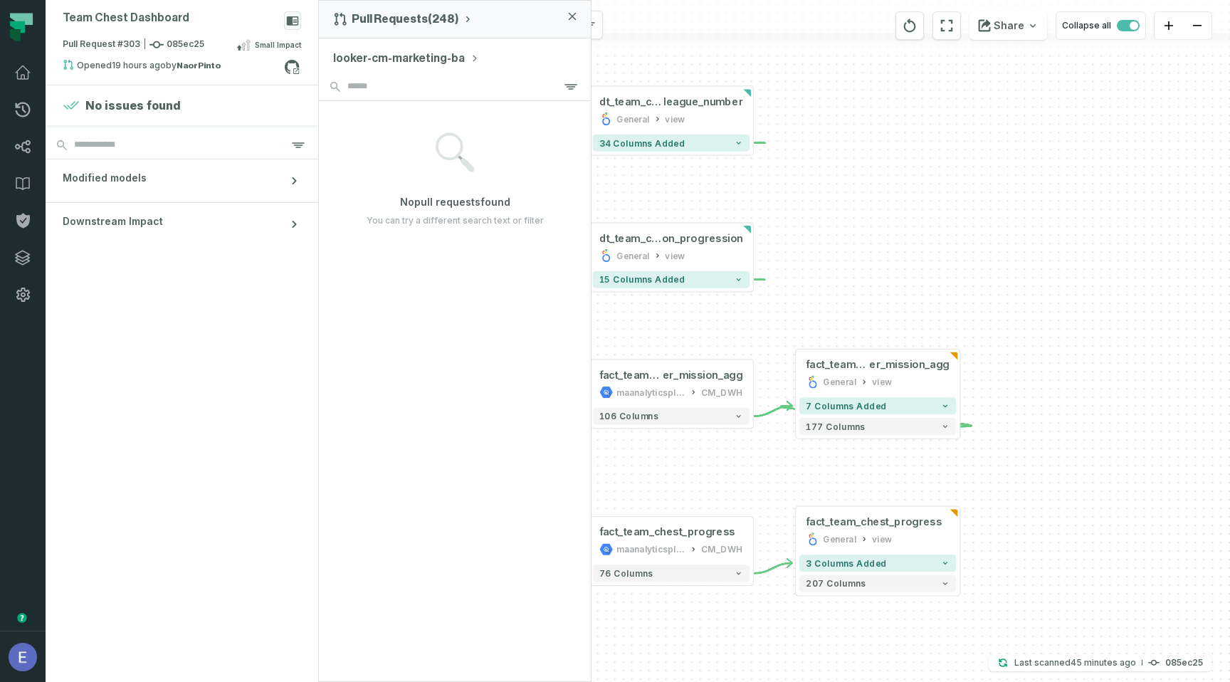
click at [443, 62] on button "looker-cm-marketing-ba" at bounding box center [406, 58] width 146 height 17
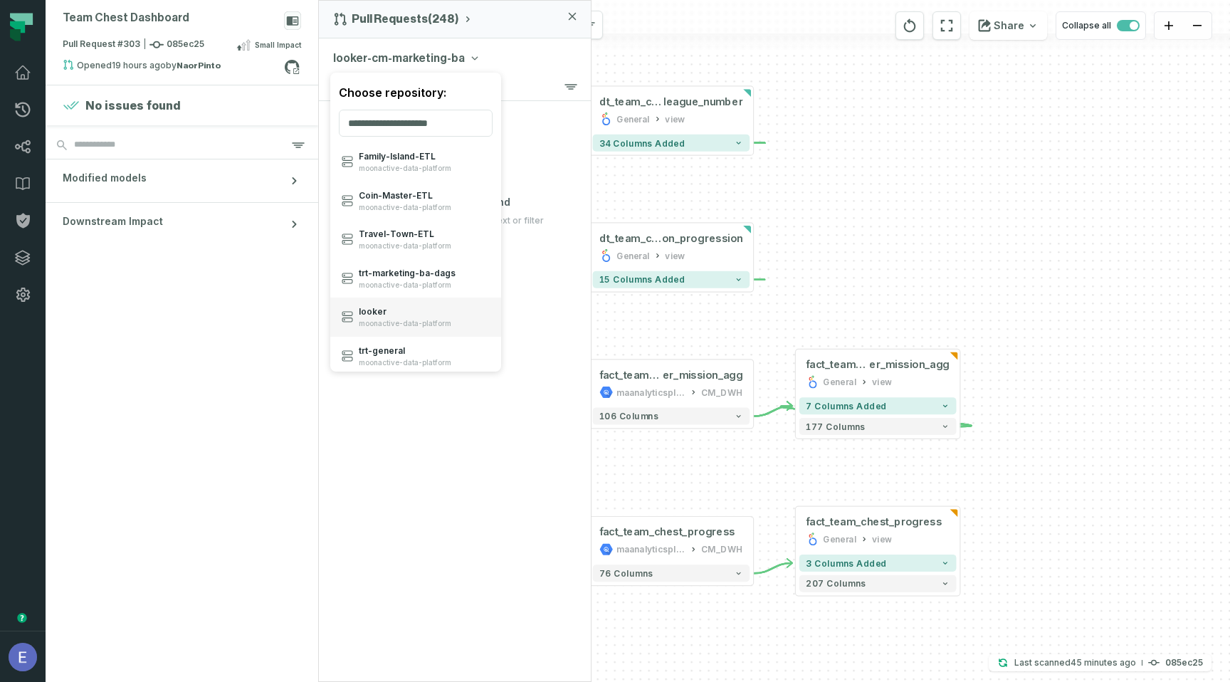
click at [402, 316] on span "looker" at bounding box center [405, 311] width 93 height 11
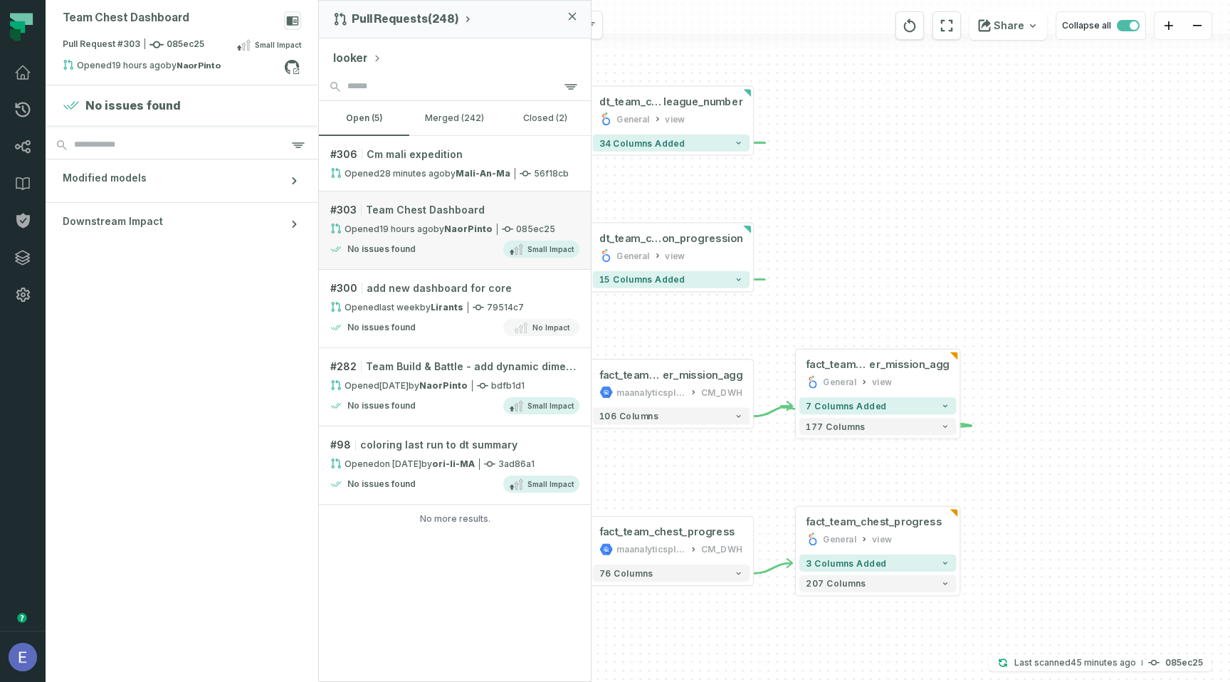
click at [425, 239] on link "# 303 Team Chest Dashboard Opened [DATE] 3:24:01 PM by NaorPinto 085ec25 No iss…" at bounding box center [455, 231] width 272 height 78
click at [473, 246] on div "No issues found Small Impact" at bounding box center [454, 249] width 249 height 17
click at [800, 220] on div "+ fact_team_chest_us er_mission_agg General view + 7 columns added 177 columns …" at bounding box center [774, 341] width 911 height 682
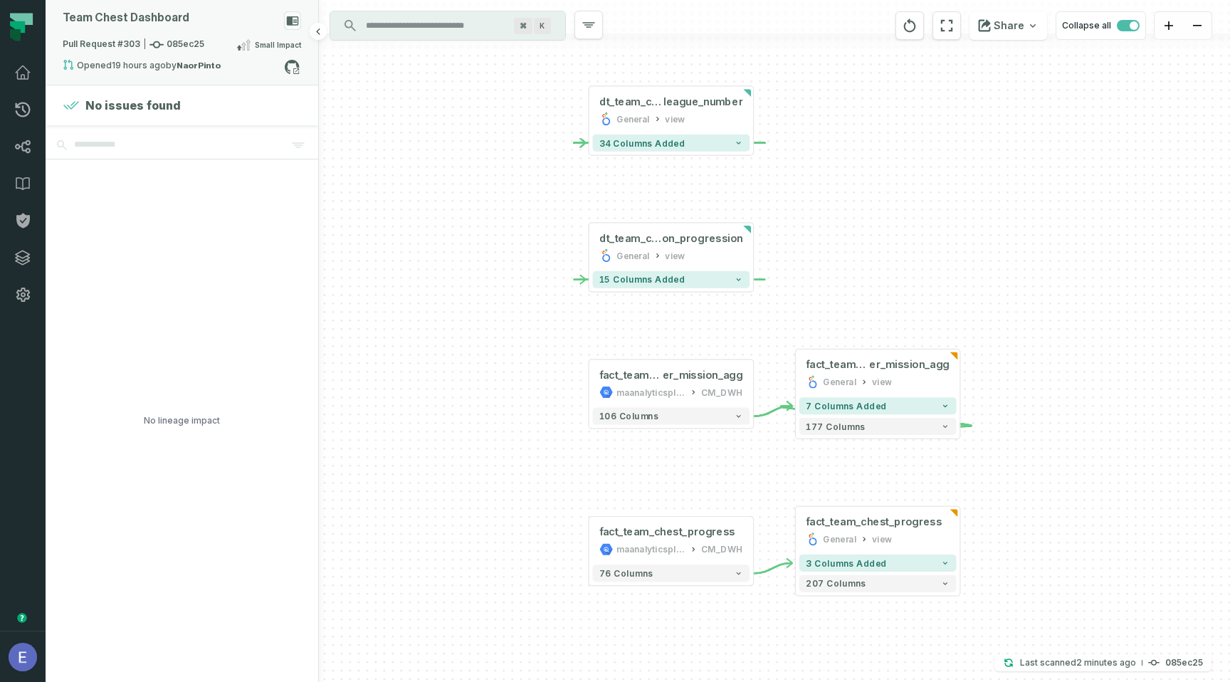
click at [226, 36] on div "Pull Request #303 085ec25 Small Impact" at bounding box center [182, 47] width 239 height 23
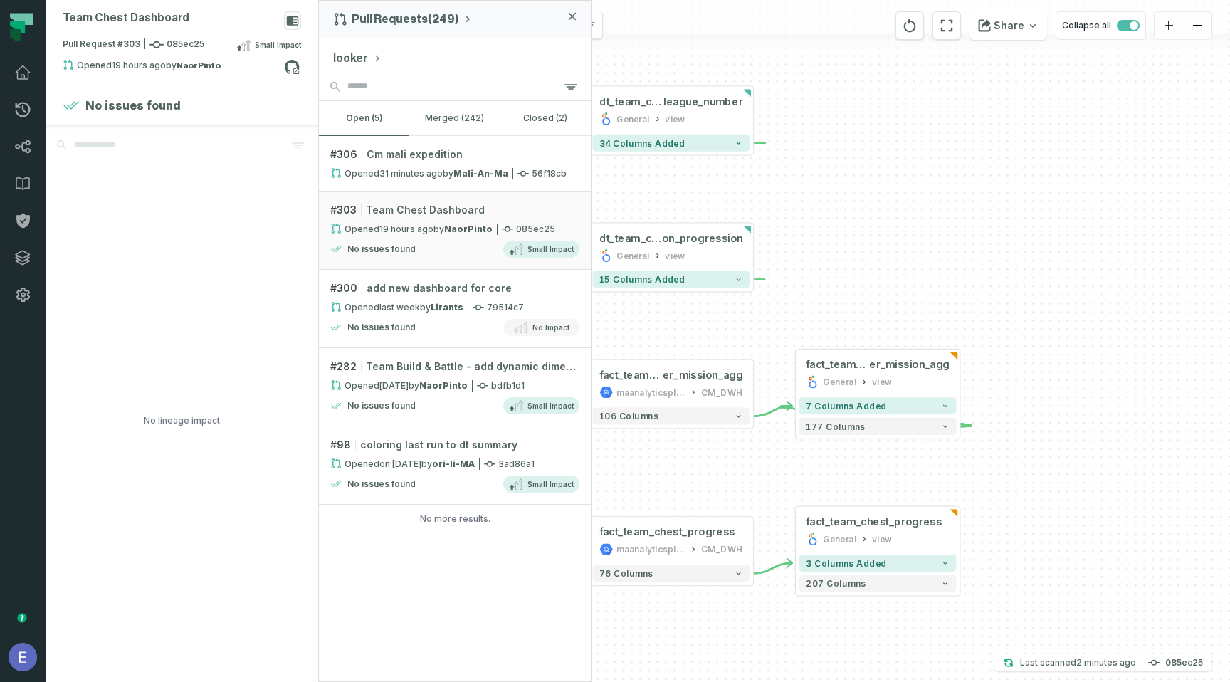
click at [362, 59] on button "looker" at bounding box center [357, 58] width 48 height 17
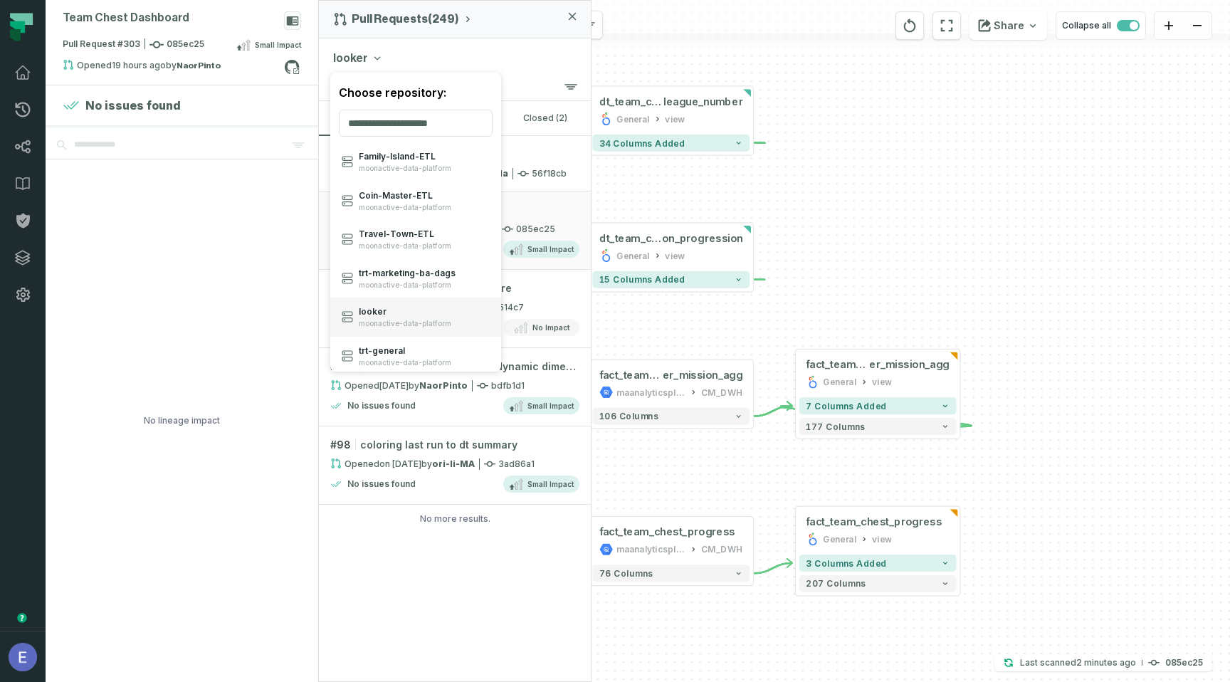
click at [376, 310] on span "looker" at bounding box center [405, 311] width 93 height 11
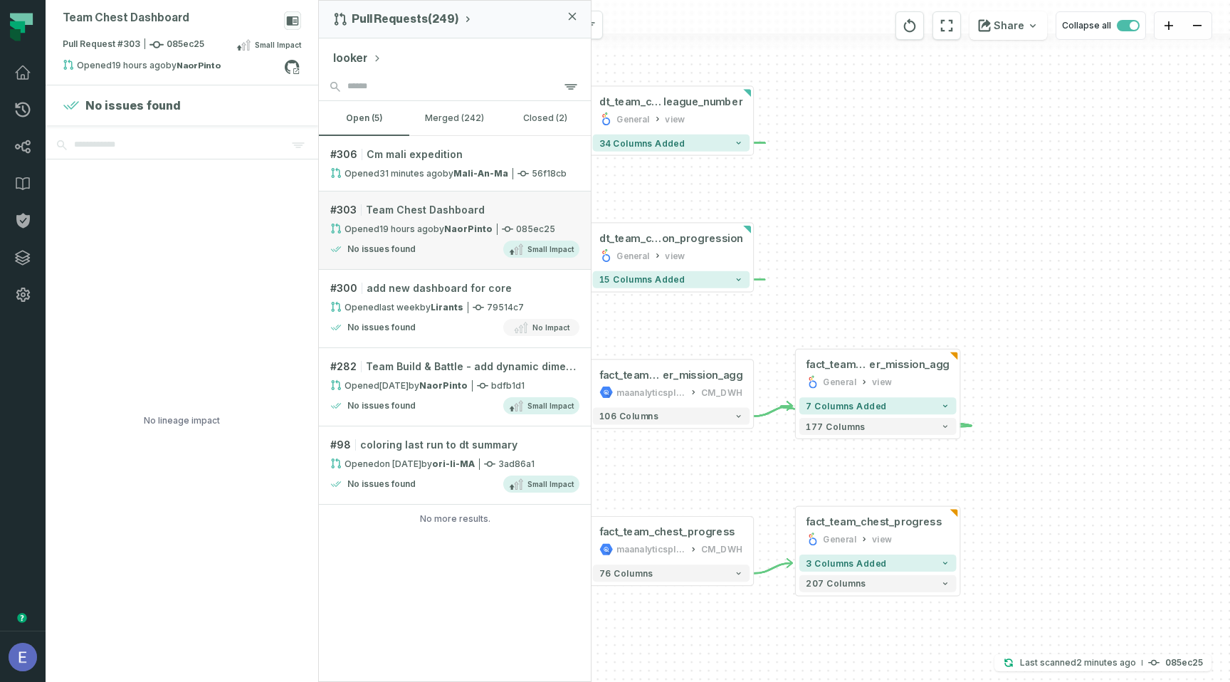
click at [407, 227] on relative-time "[DATE] 3:24:01 PM" at bounding box center [407, 229] width 54 height 11
click at [511, 220] on link "# 303 Team Chest Dashboard Opened [DATE] 3:24:01 PM by NaorPinto 085ec25 No iss…" at bounding box center [455, 231] width 272 height 78
click at [823, 154] on div "+ fact_team_chest_us er_mission_agg General view + 7 columns added 177 columns …" at bounding box center [774, 341] width 911 height 682
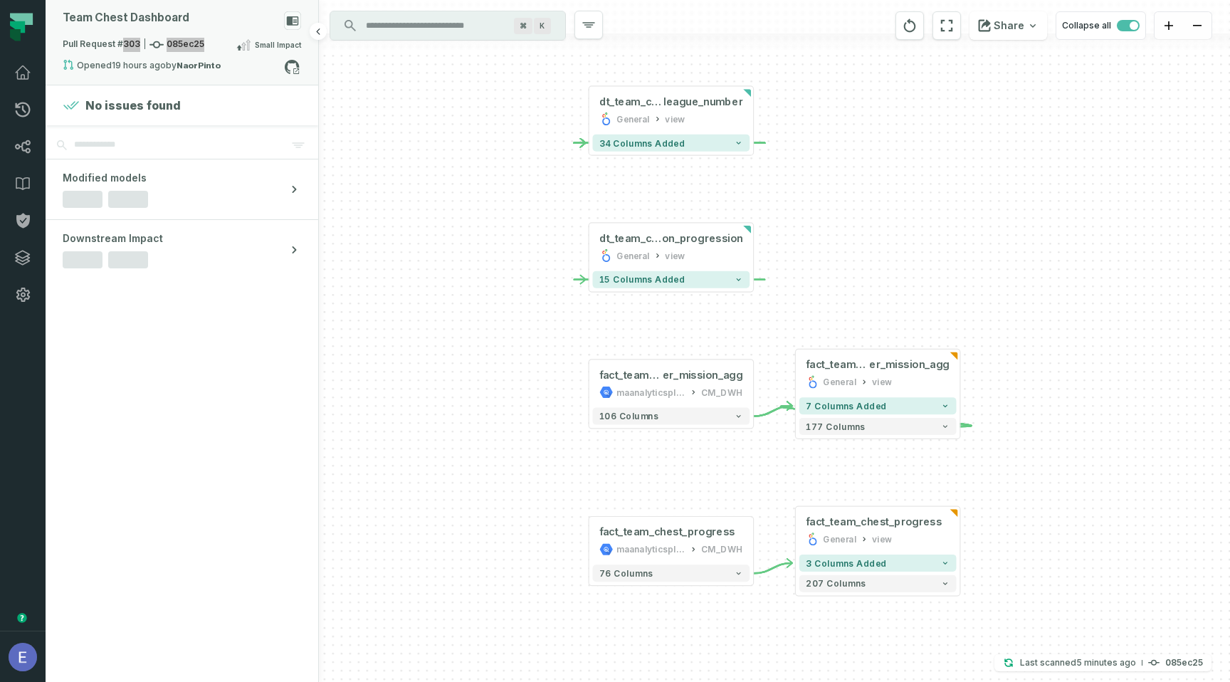
click at [0, 0] on body "Pull Requests Dashboard Lineage Data Catalog Policies Integrations Settings [PE…" at bounding box center [615, 341] width 1230 height 682
click at [1184, 662] on h4 "085ec25" at bounding box center [1185, 663] width 38 height 9
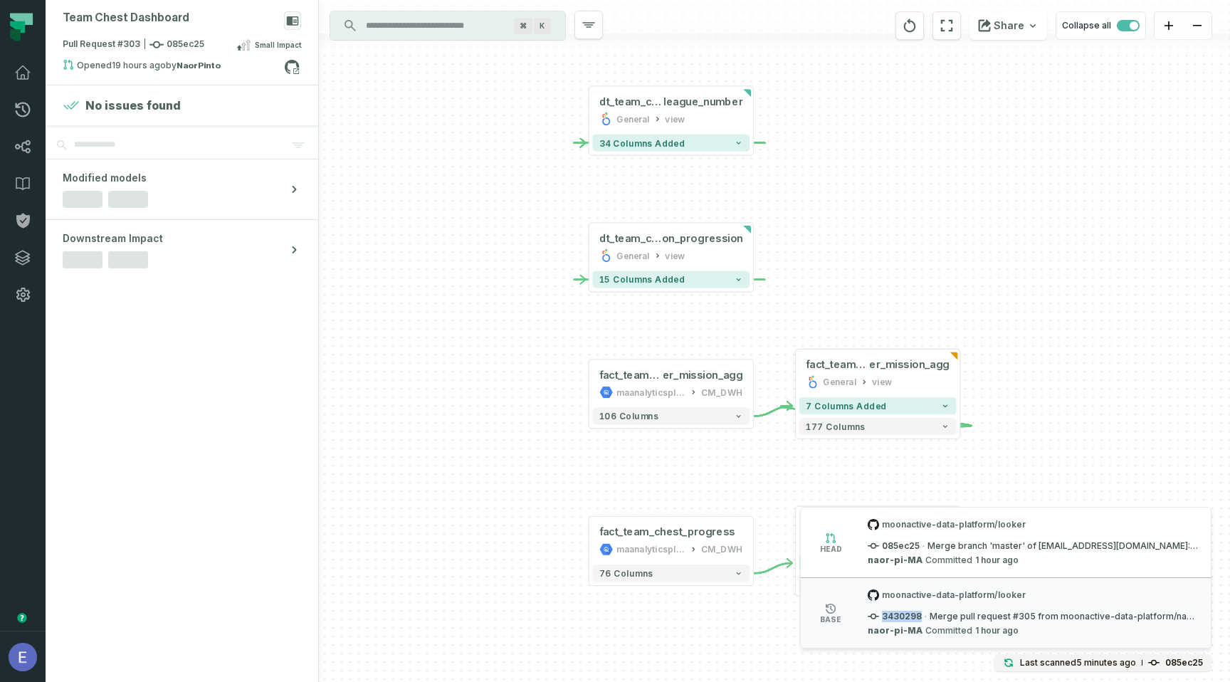
copy span "3430298"
click at [414, 188] on div "+ fact_team_chest_us er_mission_agg General view + 7 columns added 177 columns …" at bounding box center [774, 341] width 911 height 682
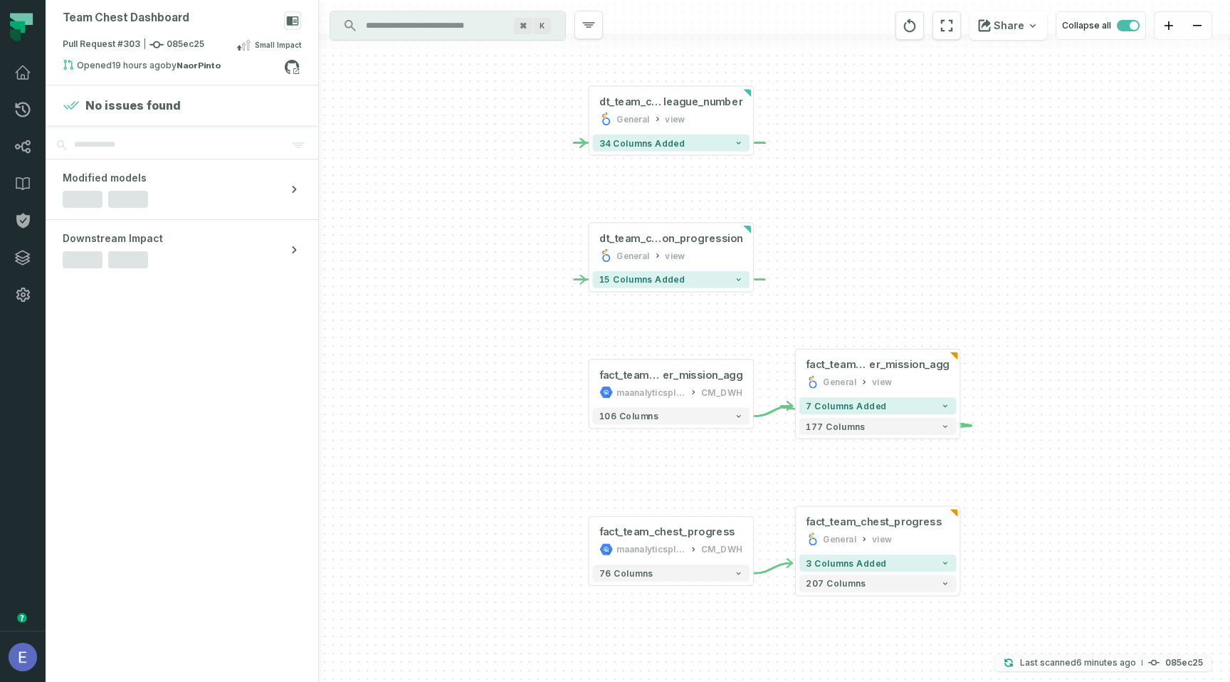
click at [1129, 656] on p "Last scanned [DATE] 11:08:03 AM" at bounding box center [1078, 663] width 116 height 14
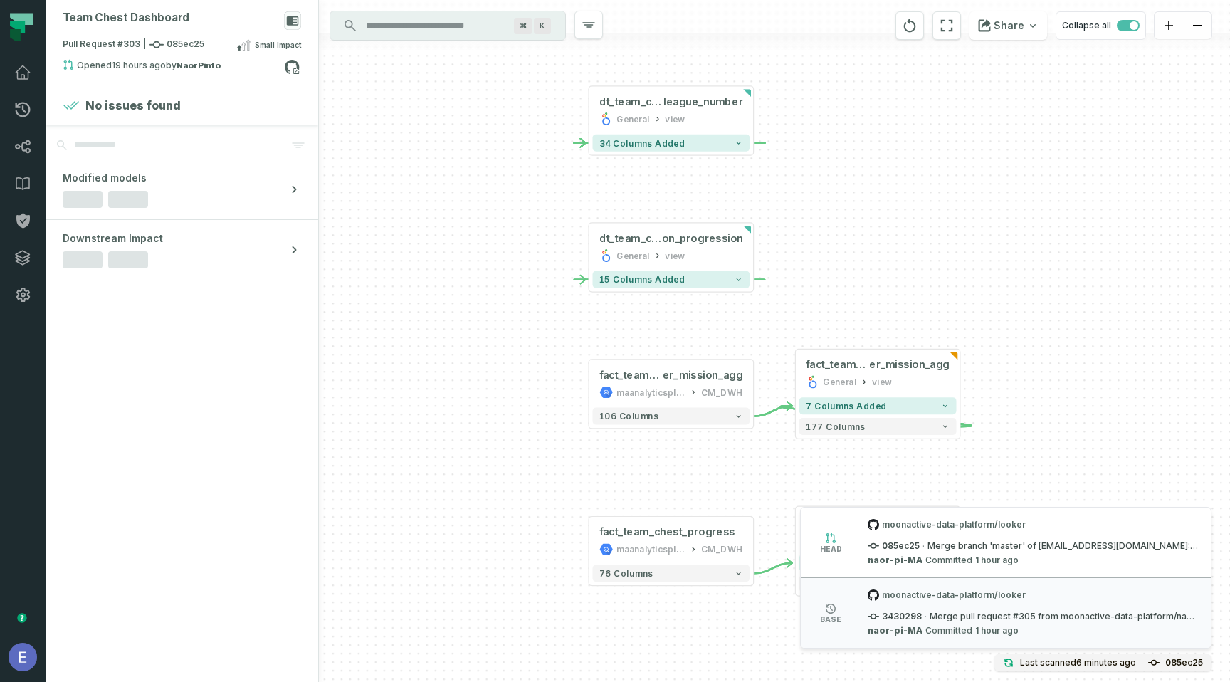
click at [910, 617] on span "3430298" at bounding box center [895, 616] width 54 height 11
copy span "3430298"
click at [1005, 384] on div "+ fact_team_chest_us er_mission_agg General view + 7 columns added 177 columns …" at bounding box center [774, 341] width 911 height 682
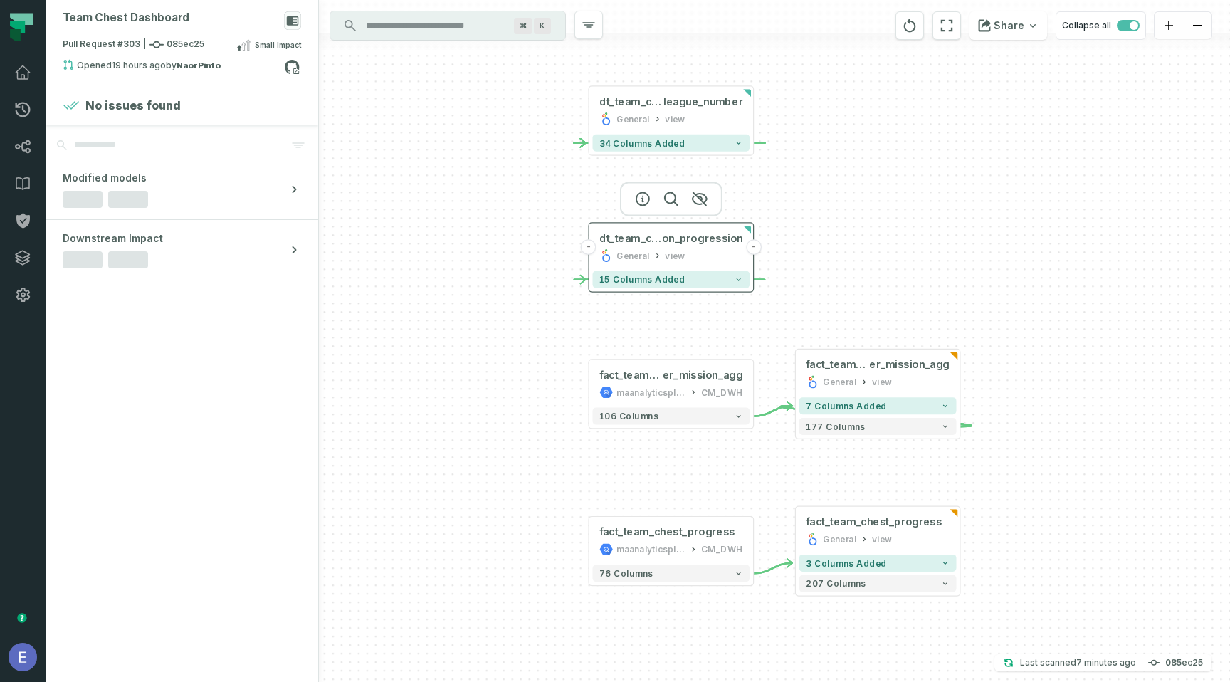
click at [636, 257] on div "General" at bounding box center [633, 255] width 33 height 14
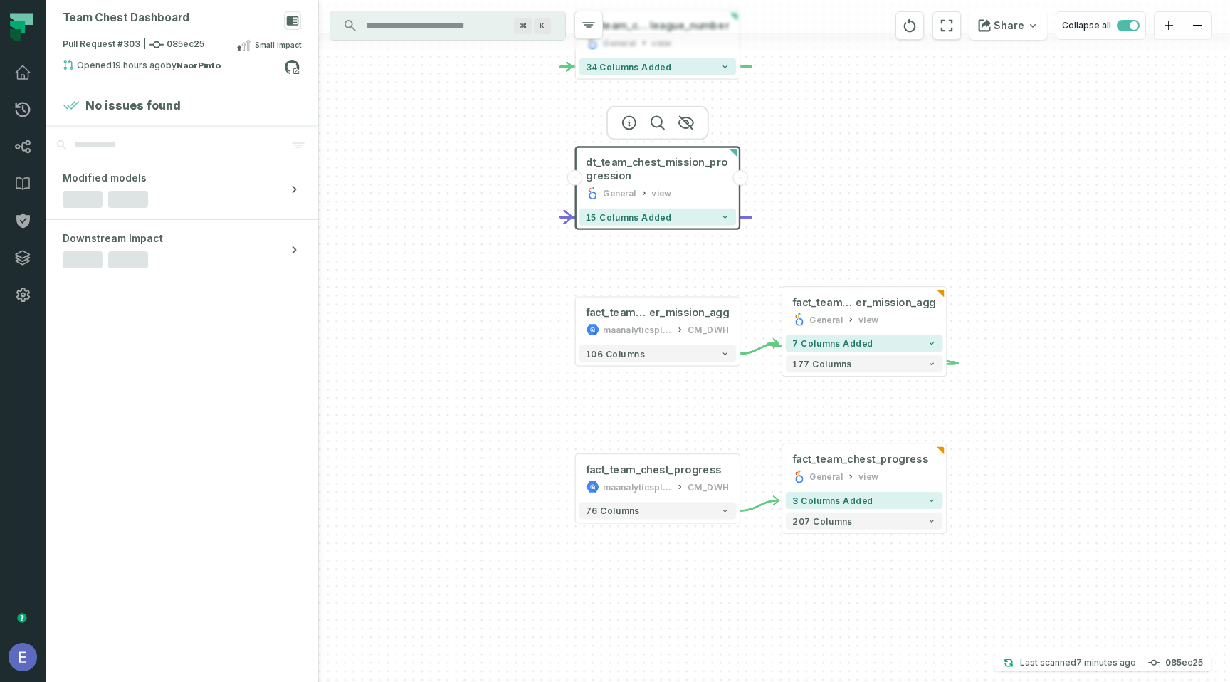
drag, startPoint x: 1010, startPoint y: 313, endPoint x: 997, endPoint y: 239, distance: 75.3
click at [997, 239] on div "+ fact_team_chest_us er_mission_agg General view + 7 columns added 177 columns …" at bounding box center [774, 341] width 911 height 682
click at [867, 498] on button "3 columns added" at bounding box center [864, 500] width 157 height 17
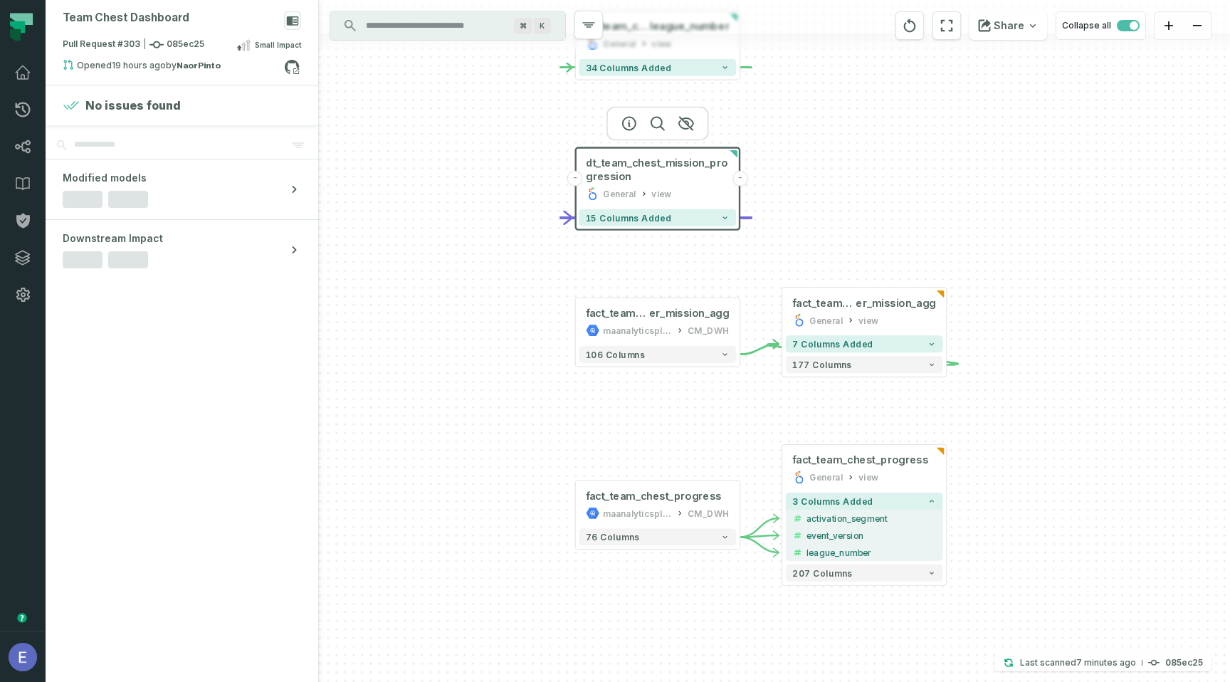
drag, startPoint x: 1032, startPoint y: 426, endPoint x: 1031, endPoint y: 360, distance: 66.2
click at [1031, 360] on div "+ fact_team_chest_us er_mission_agg General view + 7 columns added 177 columns …" at bounding box center [774, 341] width 911 height 682
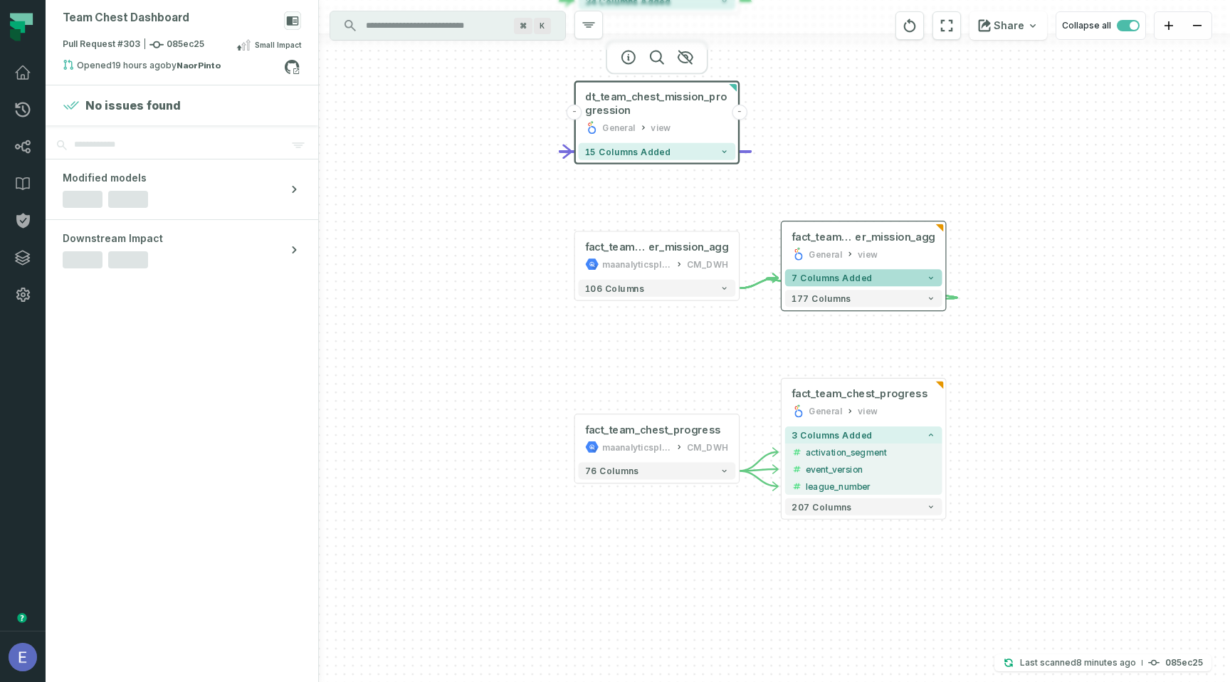
click at [848, 274] on span "7 columns added" at bounding box center [832, 278] width 80 height 10
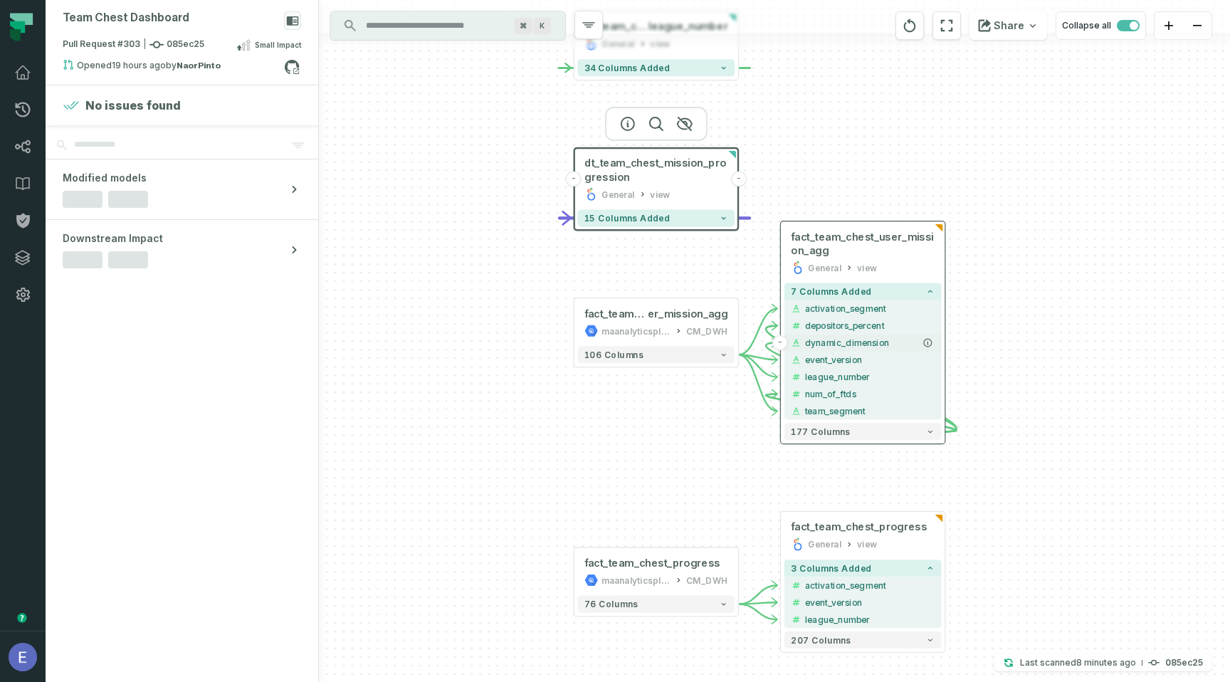
click at [785, 340] on button "-" at bounding box center [781, 343] width 16 height 16
click at [841, 435] on span "177 columns" at bounding box center [820, 431] width 59 height 10
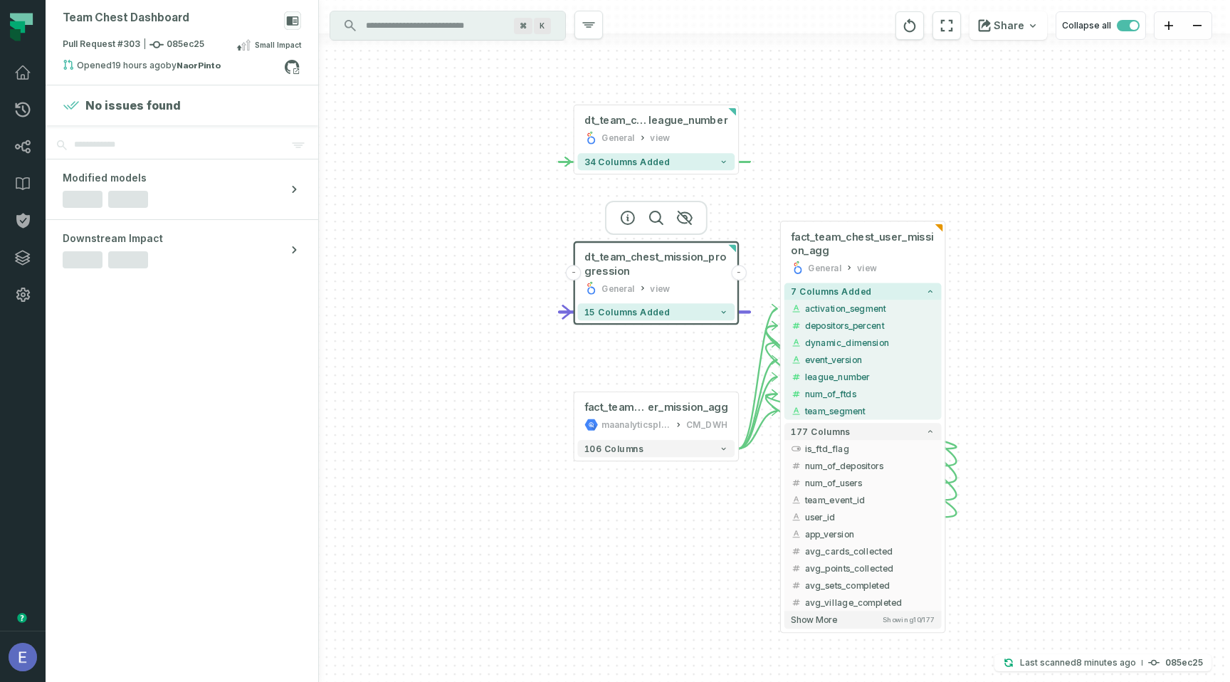
click at [767, 347] on icon "Edge from ad38b3566824374ed87f7a80814ee3fb to ad38b3566824374ed87f7a80814ee3fb" at bounding box center [861, 421] width 190 height 157
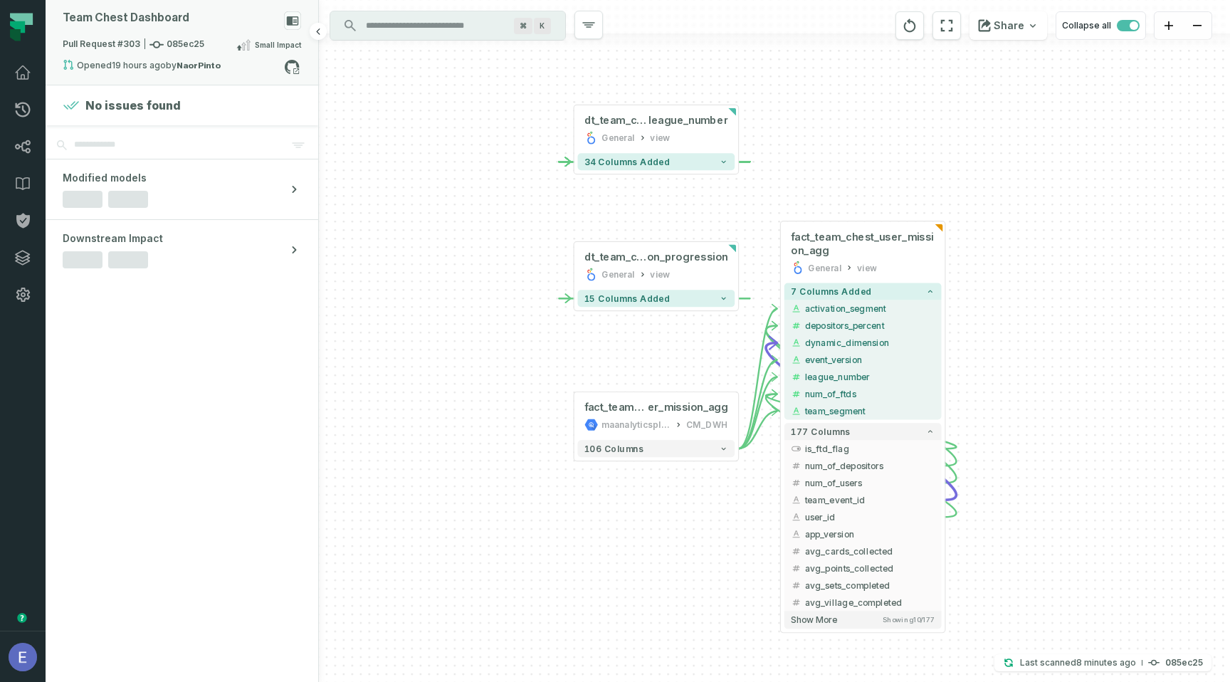
click at [265, 50] on span "Small Impact" at bounding box center [278, 44] width 46 height 11
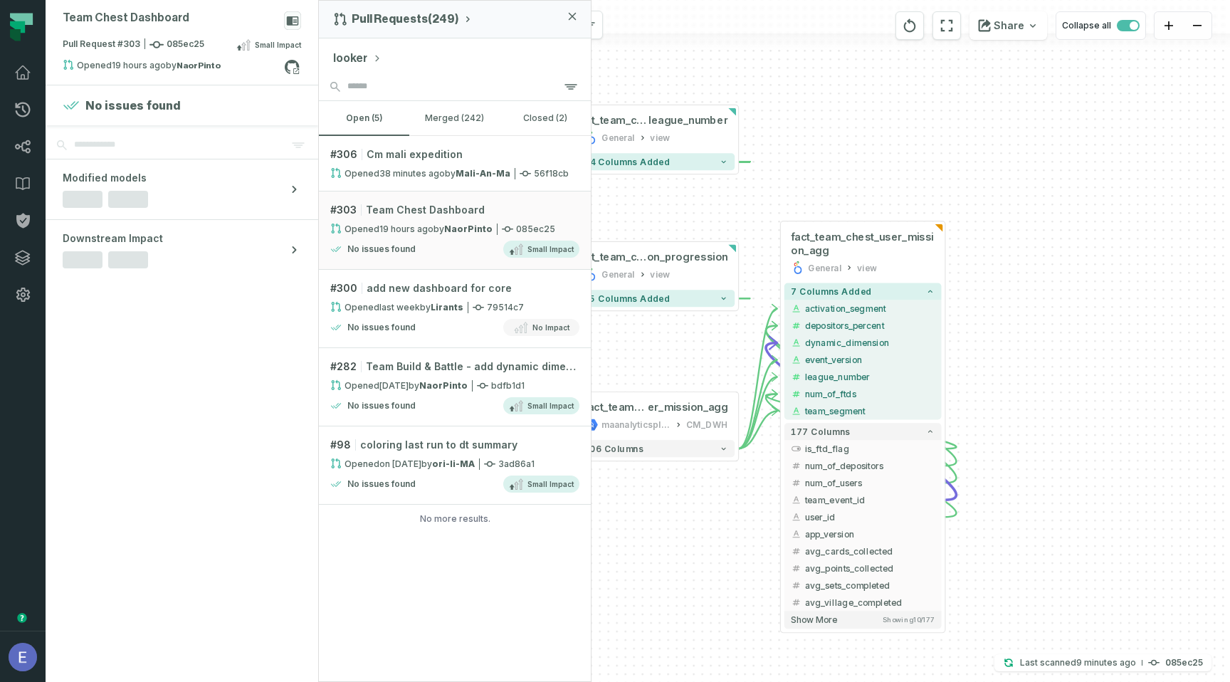
click at [364, 58] on button "looker" at bounding box center [357, 58] width 48 height 17
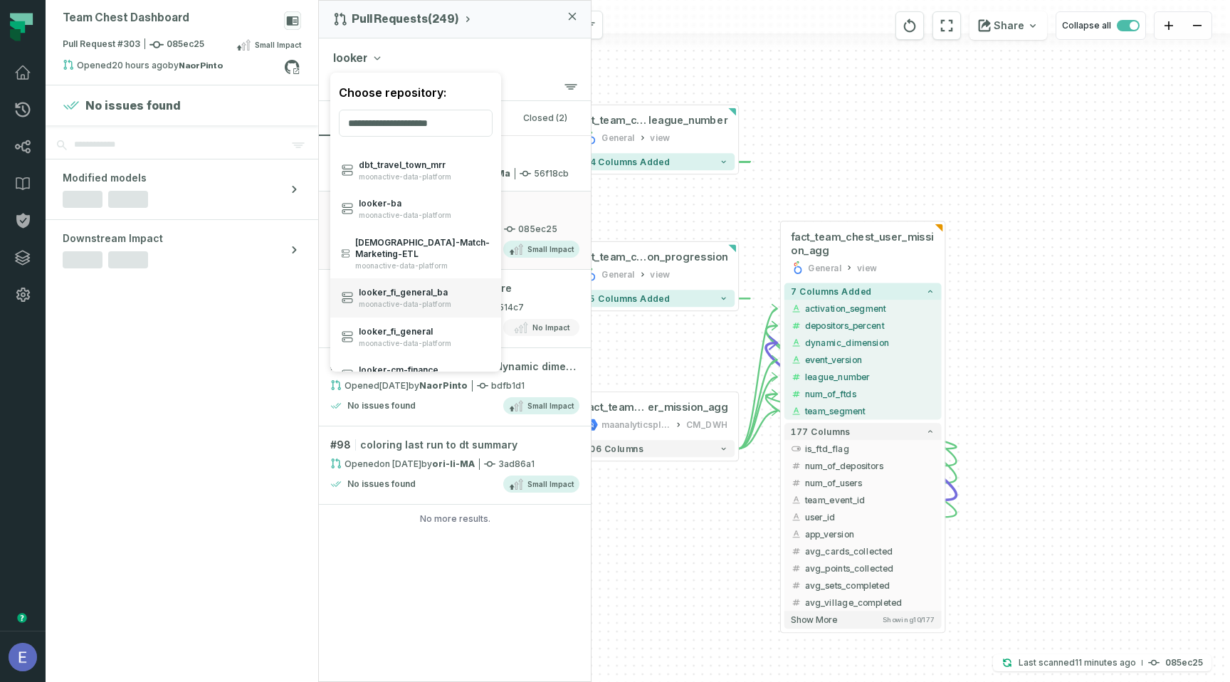
click at [430, 287] on span "looker_ fi_ general_ ba" at bounding box center [405, 292] width 93 height 11
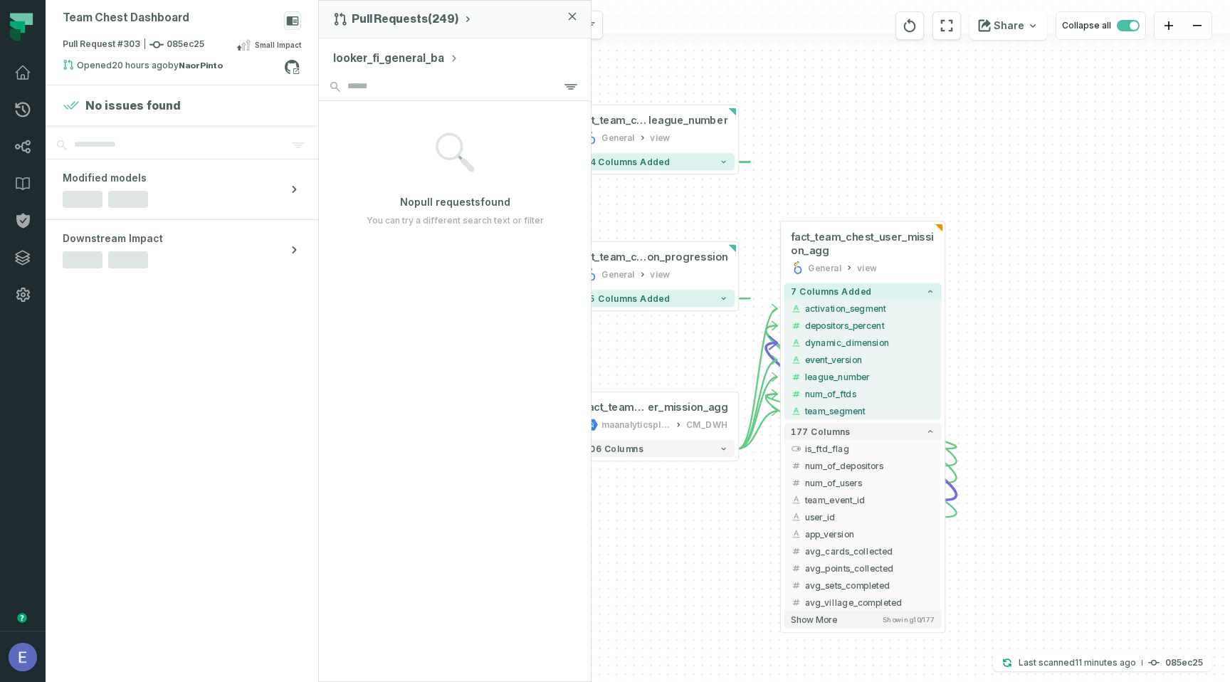
click at [420, 58] on button "looker_fi_general_ba" at bounding box center [395, 58] width 125 height 17
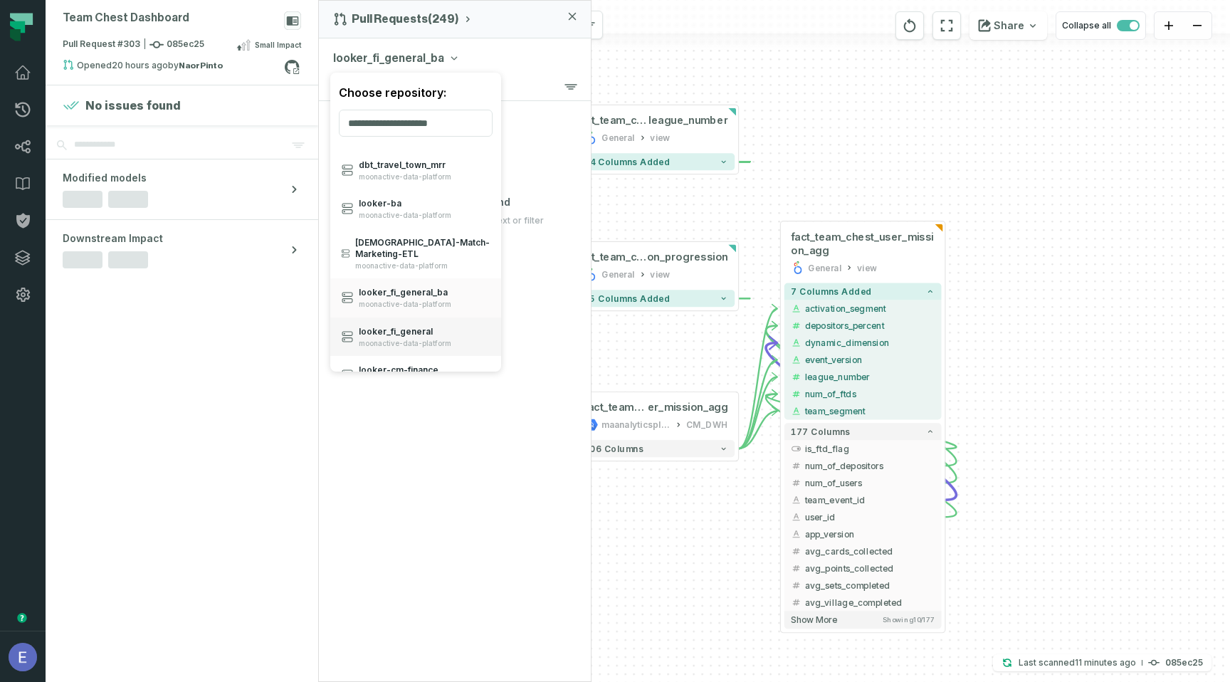
click at [417, 339] on span "moonactive-data-platform" at bounding box center [405, 343] width 93 height 9
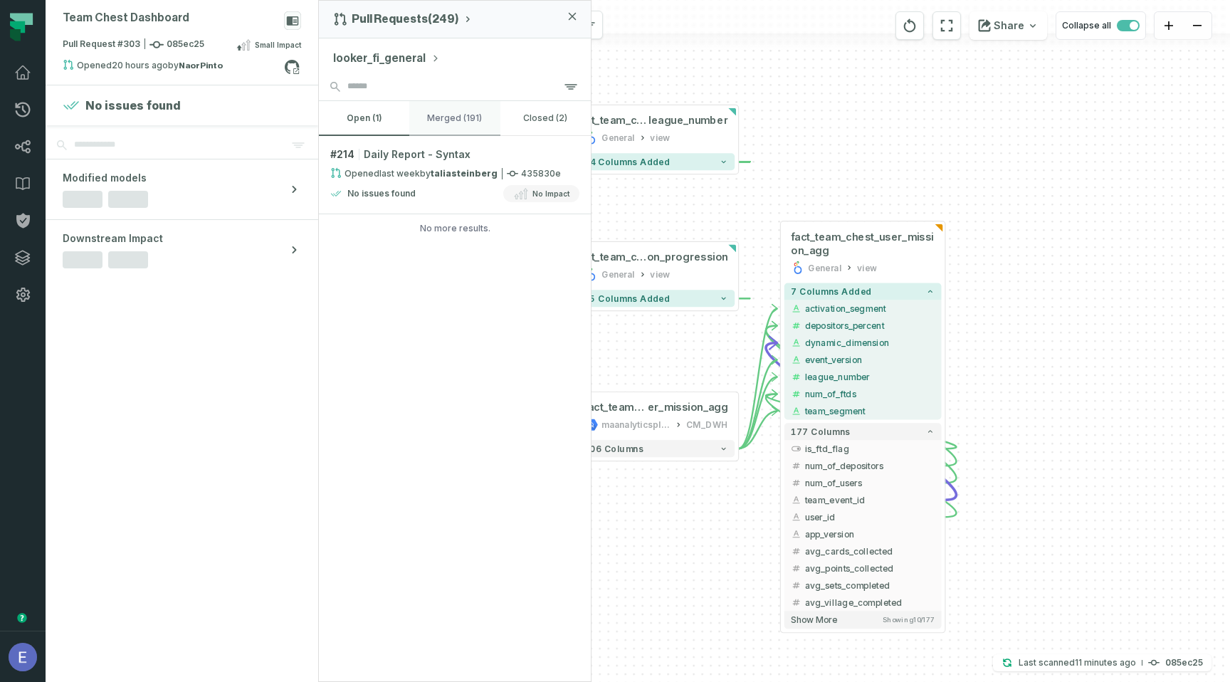
click at [455, 108] on button "merged (191)" at bounding box center [454, 118] width 90 height 34
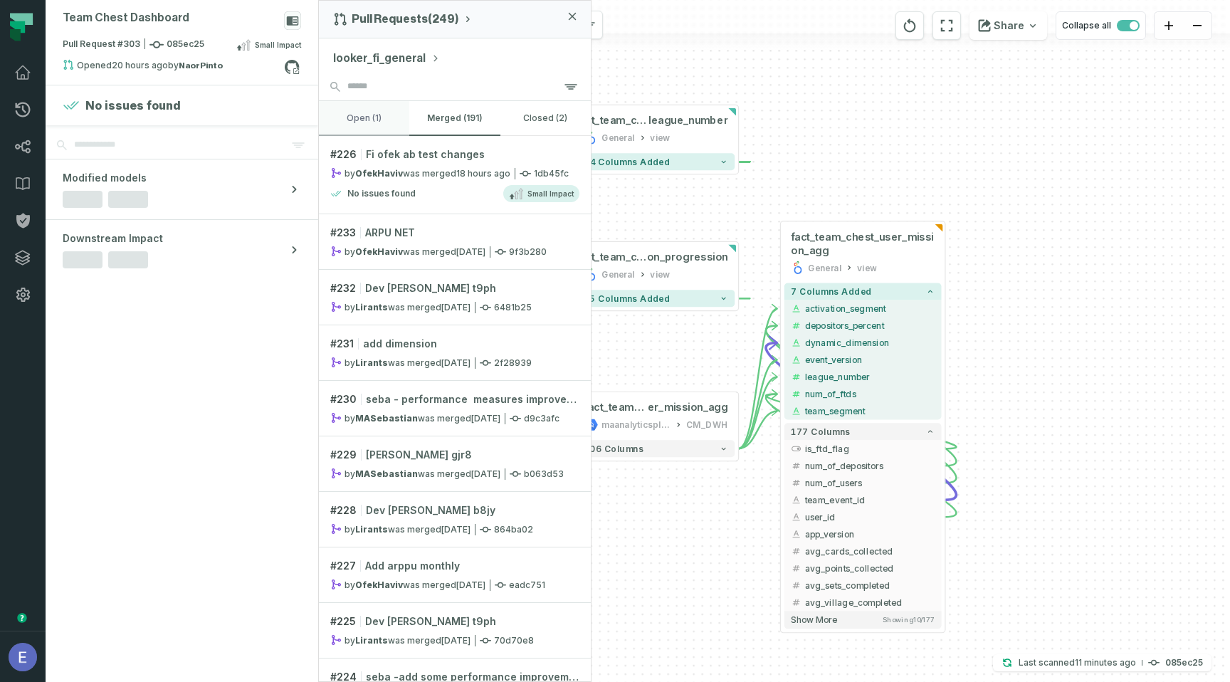
click at [368, 121] on button "open (1)" at bounding box center [364, 118] width 90 height 34
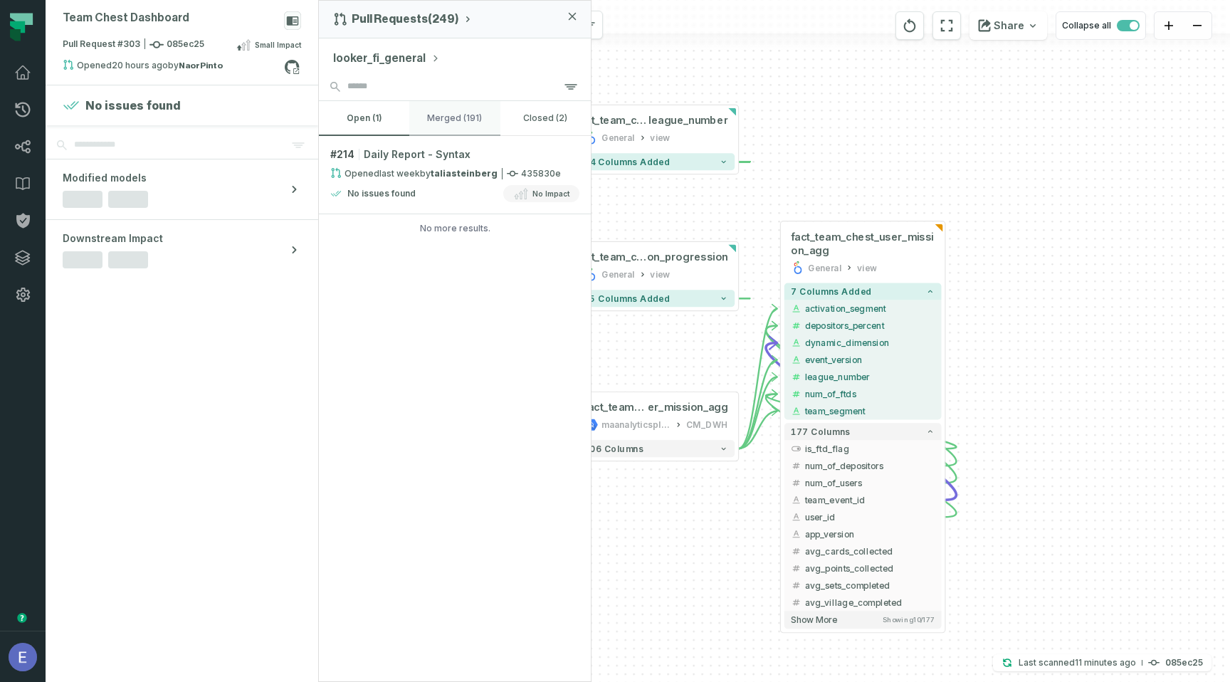
click at [471, 112] on button "merged (191)" at bounding box center [454, 118] width 90 height 34
click at [365, 118] on button "open (1)" at bounding box center [364, 118] width 90 height 34
click at [397, 180] on link "# 214 Daily Report - Syntax Opened [DATE] 7:33:16 PM by [PERSON_NAME] 435830e N…" at bounding box center [455, 175] width 272 height 78
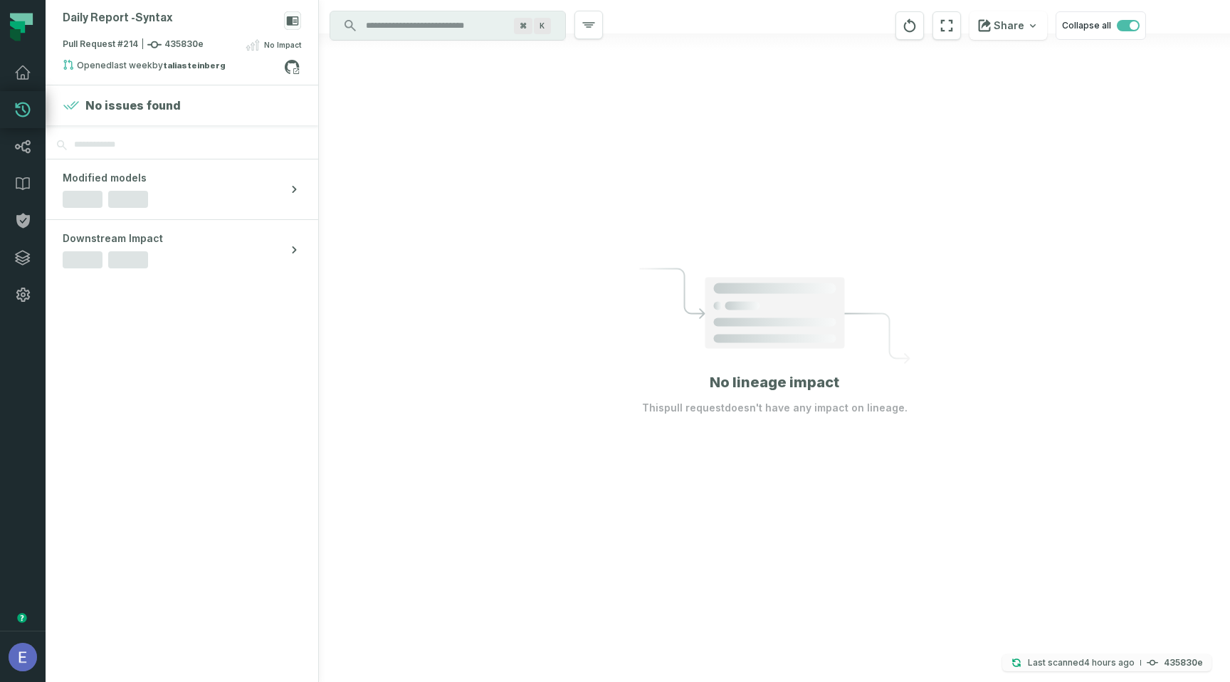
click at [1166, 659] on h4 "435830e" at bounding box center [1183, 663] width 39 height 9
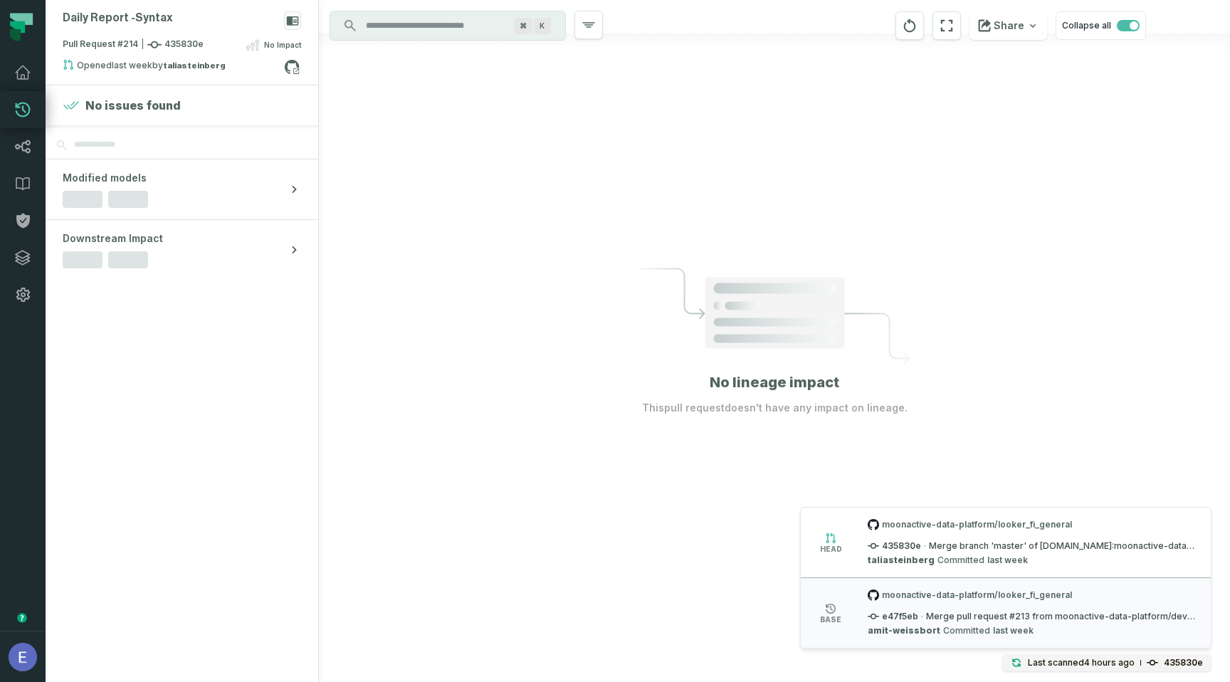
click at [903, 618] on span "e47f5eb" at bounding box center [893, 616] width 51 height 11
copy span "e47f5eb"
click at [899, 617] on span "e47f5eb" at bounding box center [893, 616] width 51 height 11
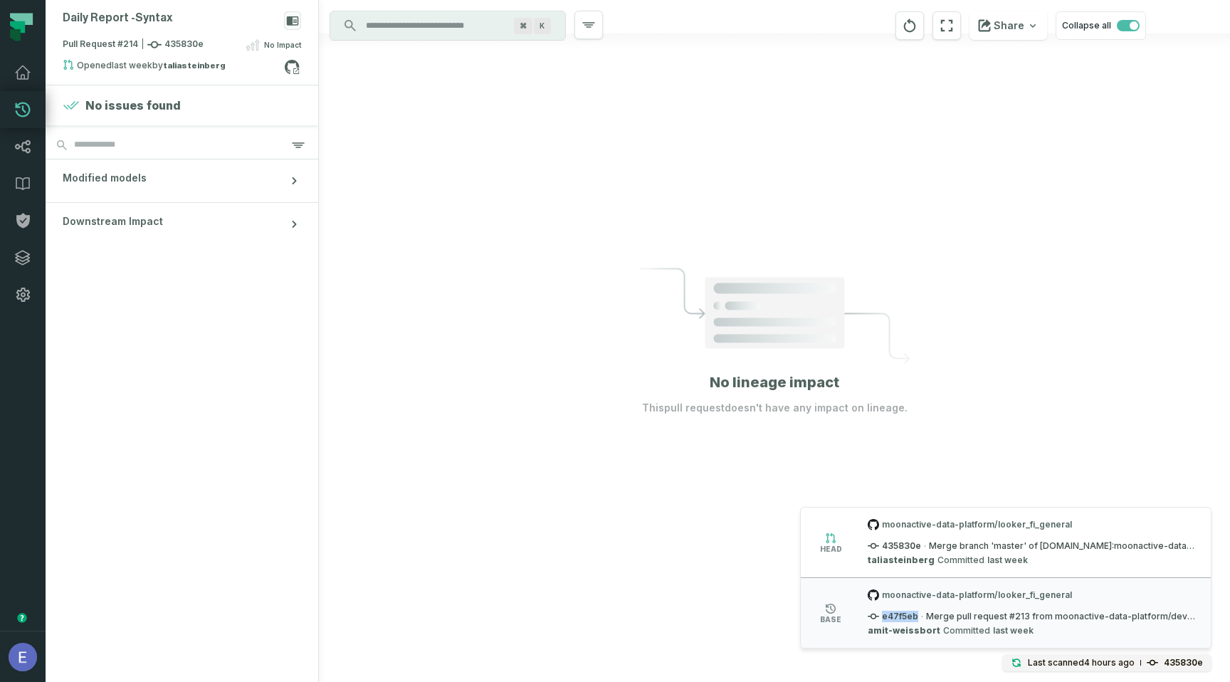
copy span "e47f5eb"
click at [203, 28] on div "Daily Report - Syntax" at bounding box center [182, 23] width 239 height 25
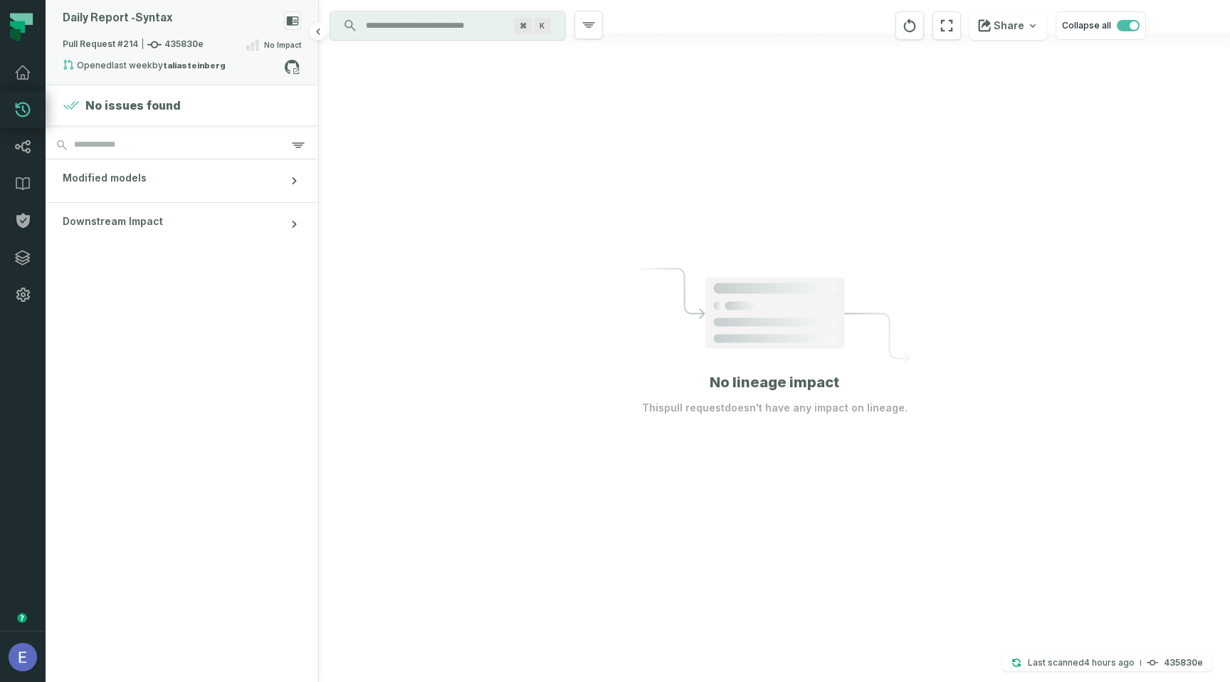
click at [209, 45] on div "Pull Request #214 435830e No Impact" at bounding box center [182, 47] width 239 height 23
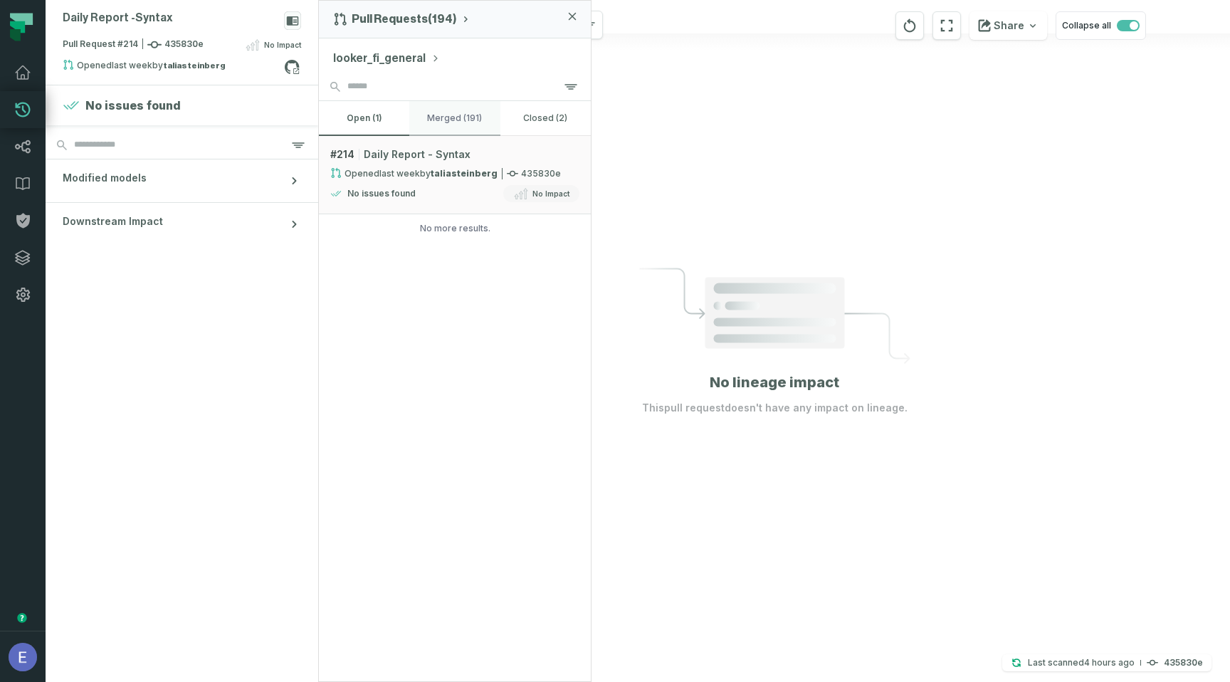
click at [466, 127] on button "merged (191)" at bounding box center [454, 118] width 90 height 34
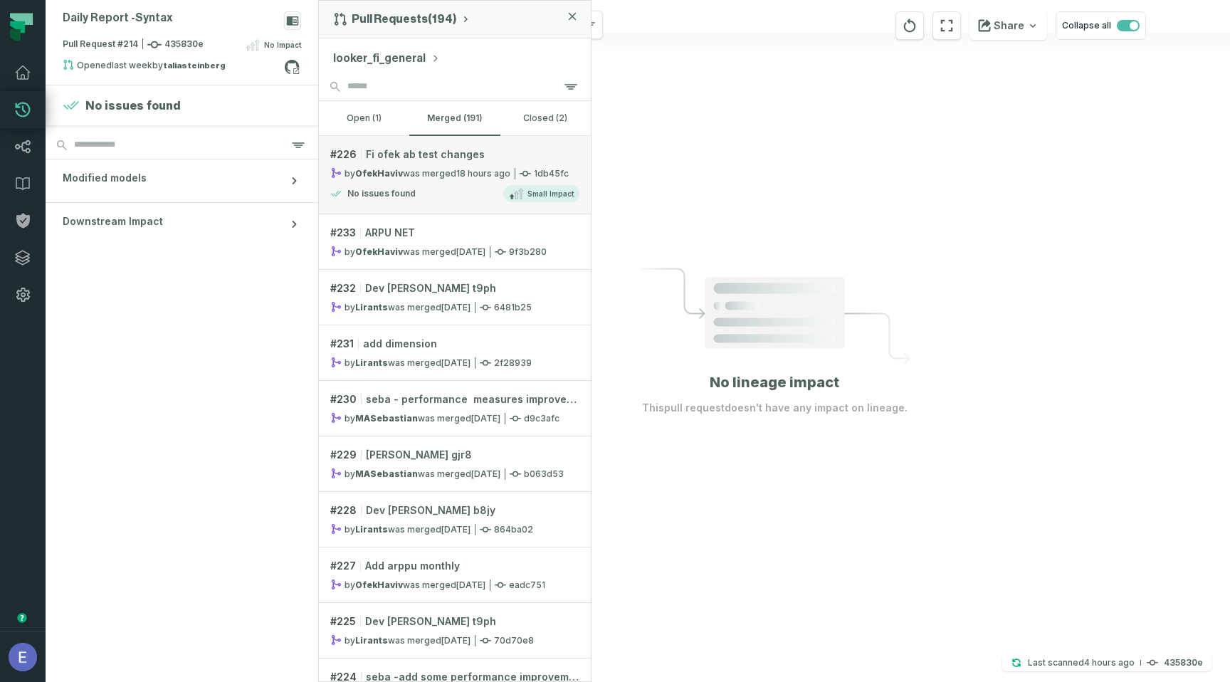
click at [464, 171] on relative-time "[DATE] 4:48:28 PM" at bounding box center [483, 173] width 54 height 11
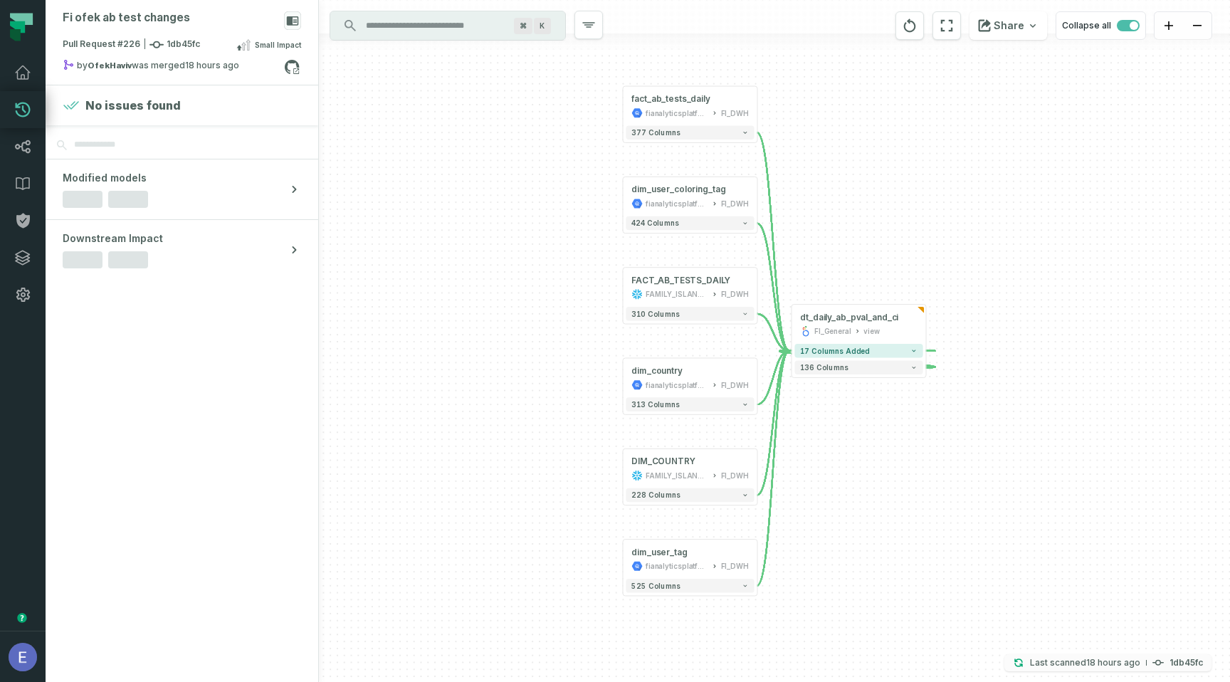
click at [1168, 659] on button "Last scanned [DATE] 5:00:44 PM 1db45fc" at bounding box center [1108, 662] width 207 height 17
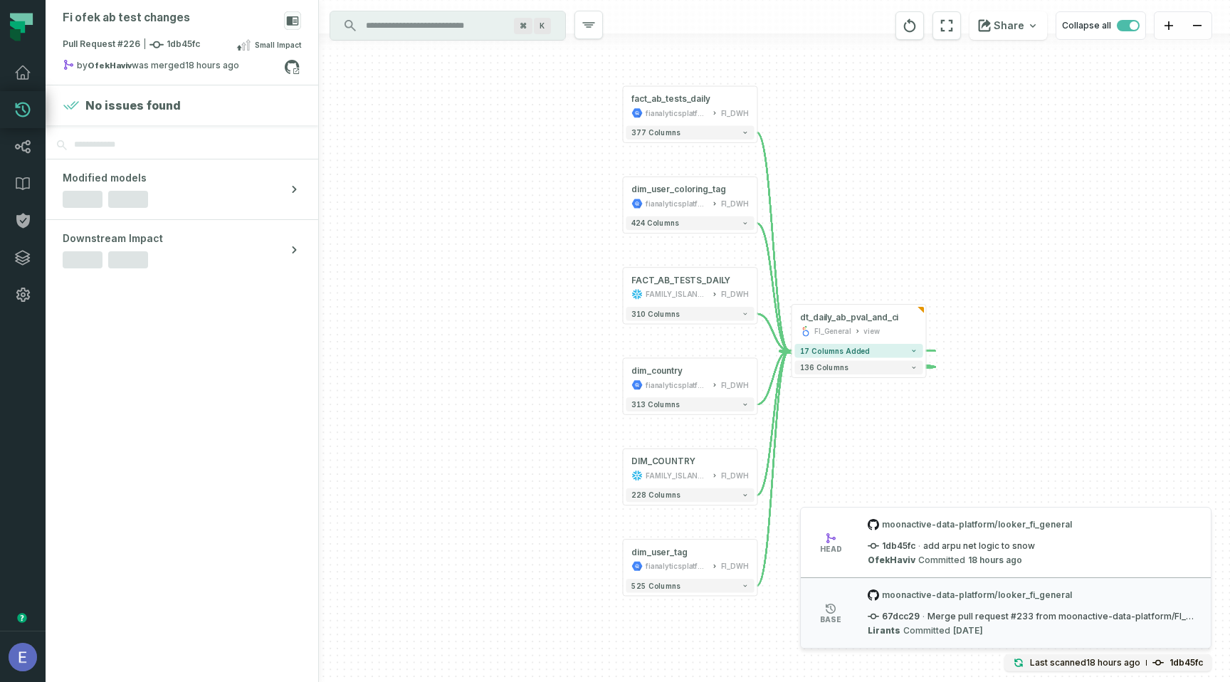
click at [894, 546] on span "1db45fc" at bounding box center [892, 545] width 48 height 11
copy span "1db45fc"
click at [894, 614] on span "67dcc29" at bounding box center [894, 616] width 52 height 11
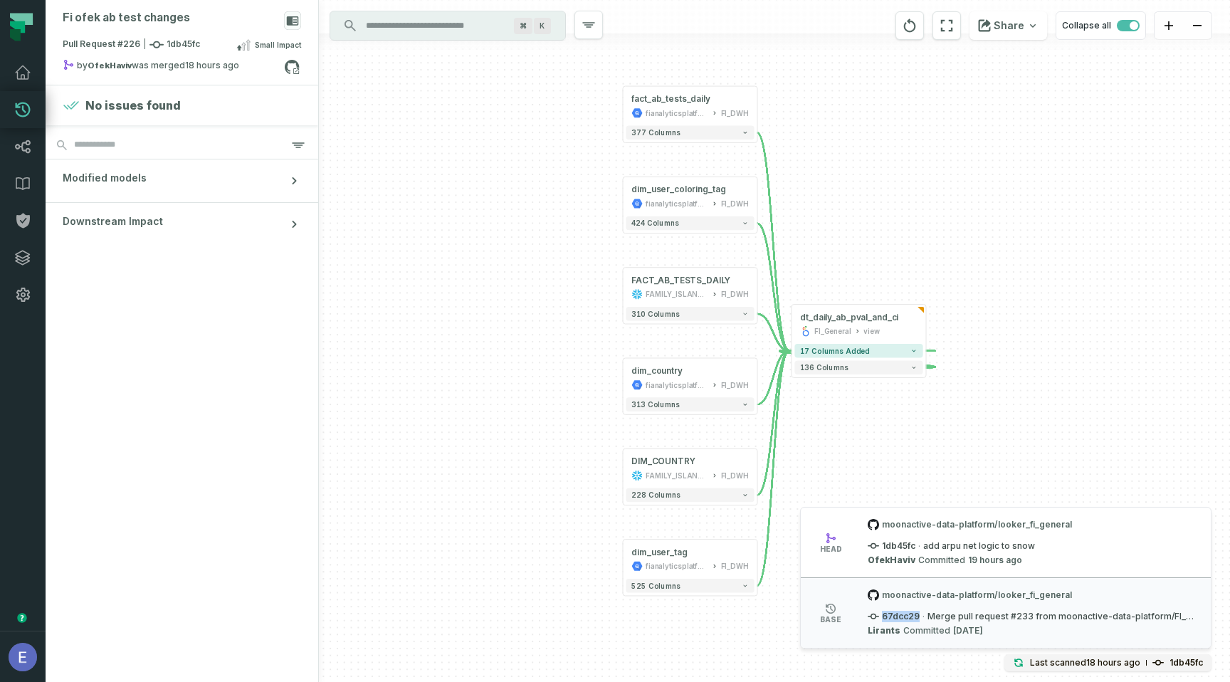
copy span "67dcc29"
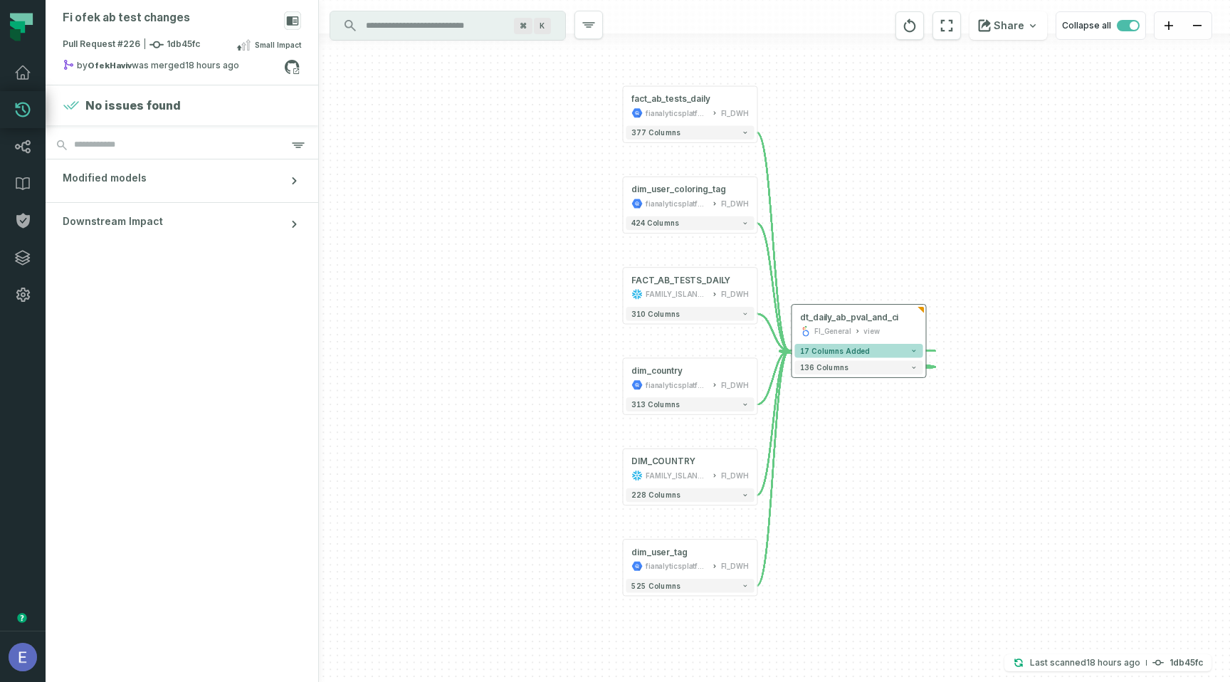
click at [823, 350] on span "17 columns added" at bounding box center [835, 351] width 70 height 9
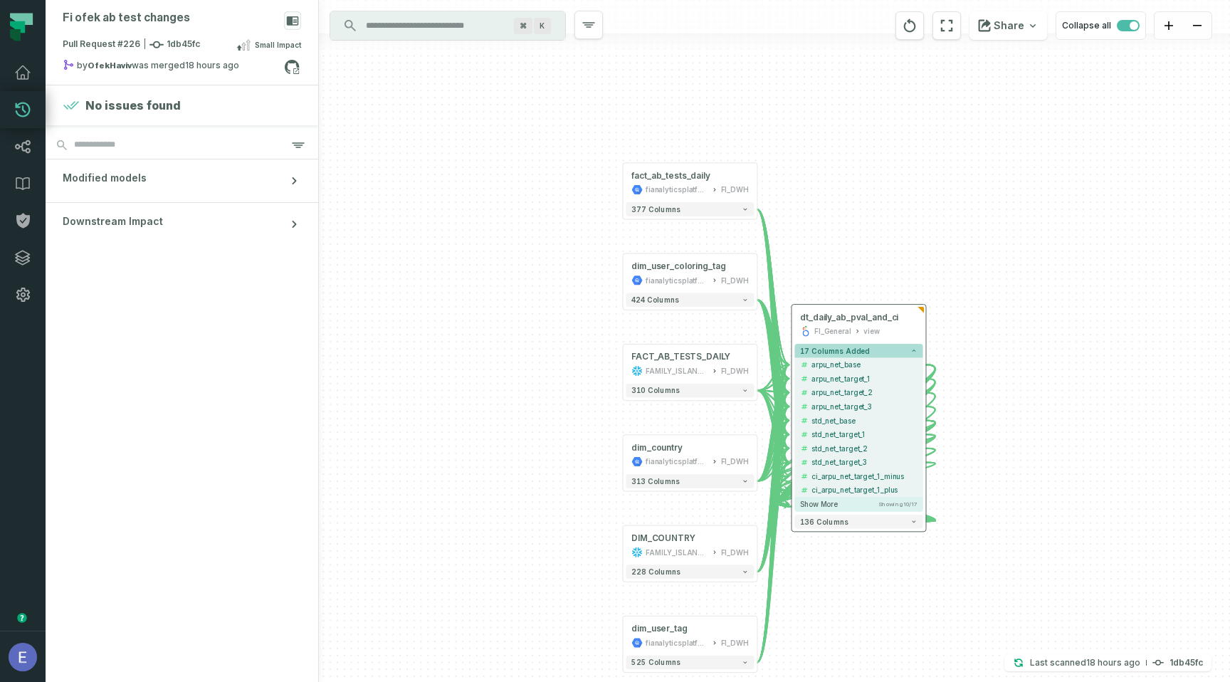
click at [891, 348] on button "17 columns added" at bounding box center [859, 351] width 128 height 14
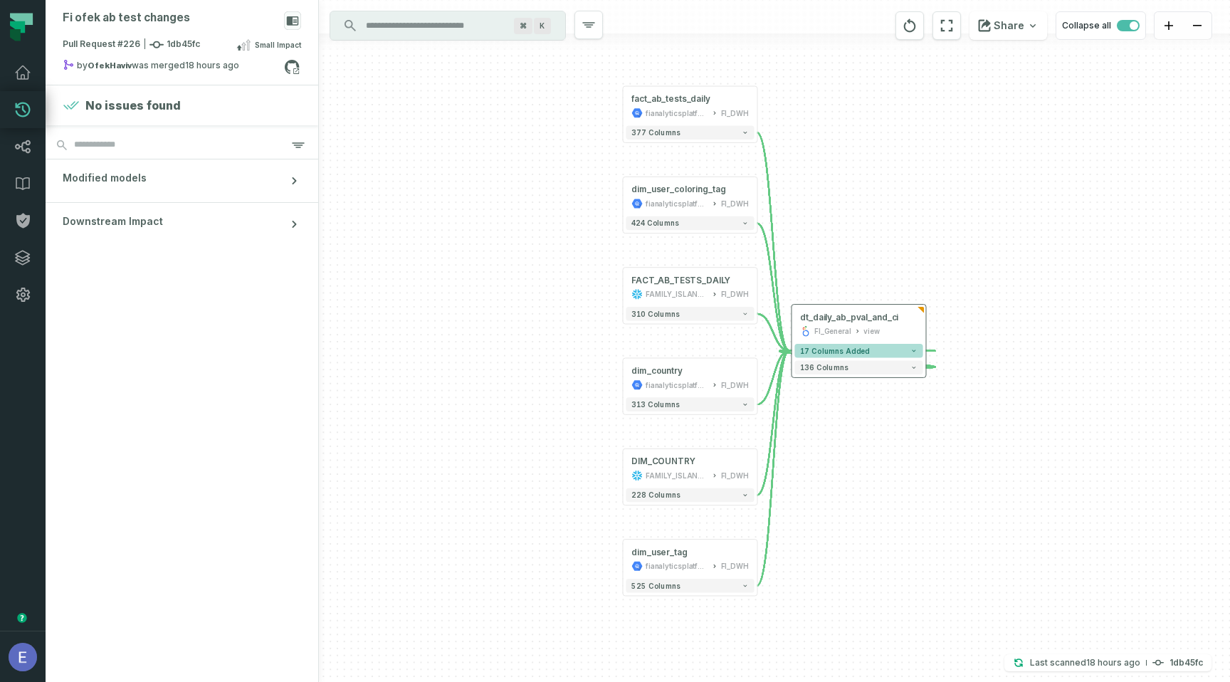
click at [833, 352] on span "17 columns added" at bounding box center [835, 351] width 70 height 9
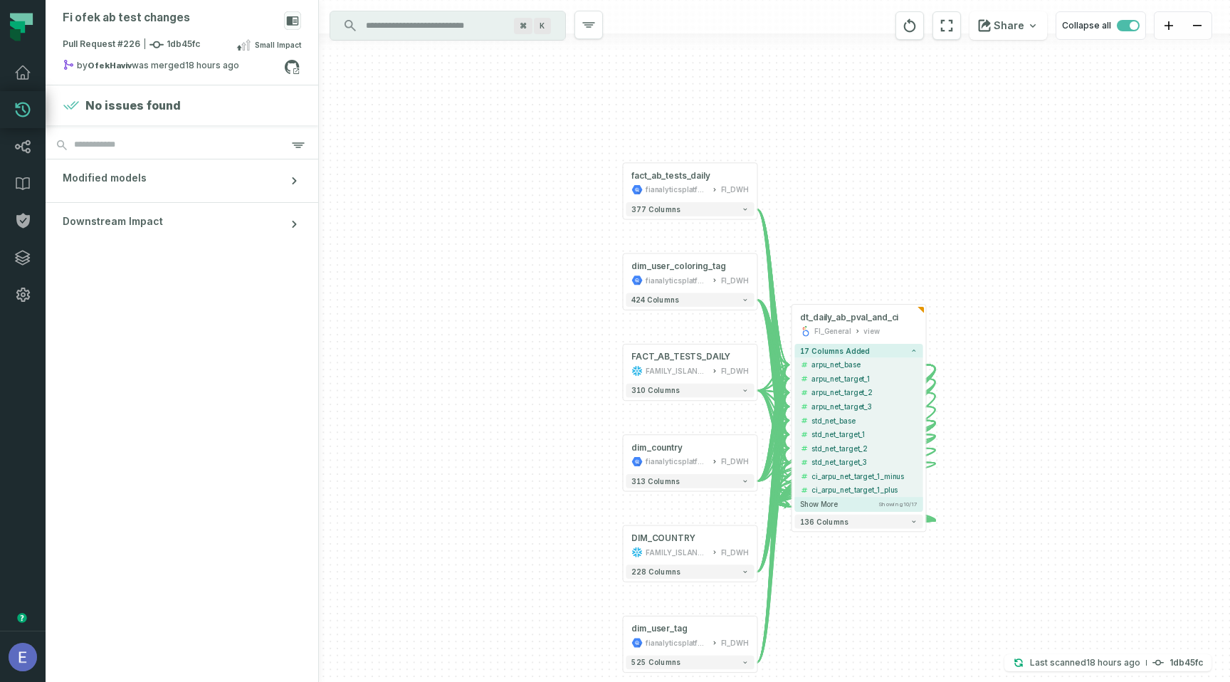
click at [395, 22] on input "Discovery Provider cmdk menu" at bounding box center [434, 25] width 155 height 23
click at [28, 142] on icon at bounding box center [22, 146] width 17 height 17
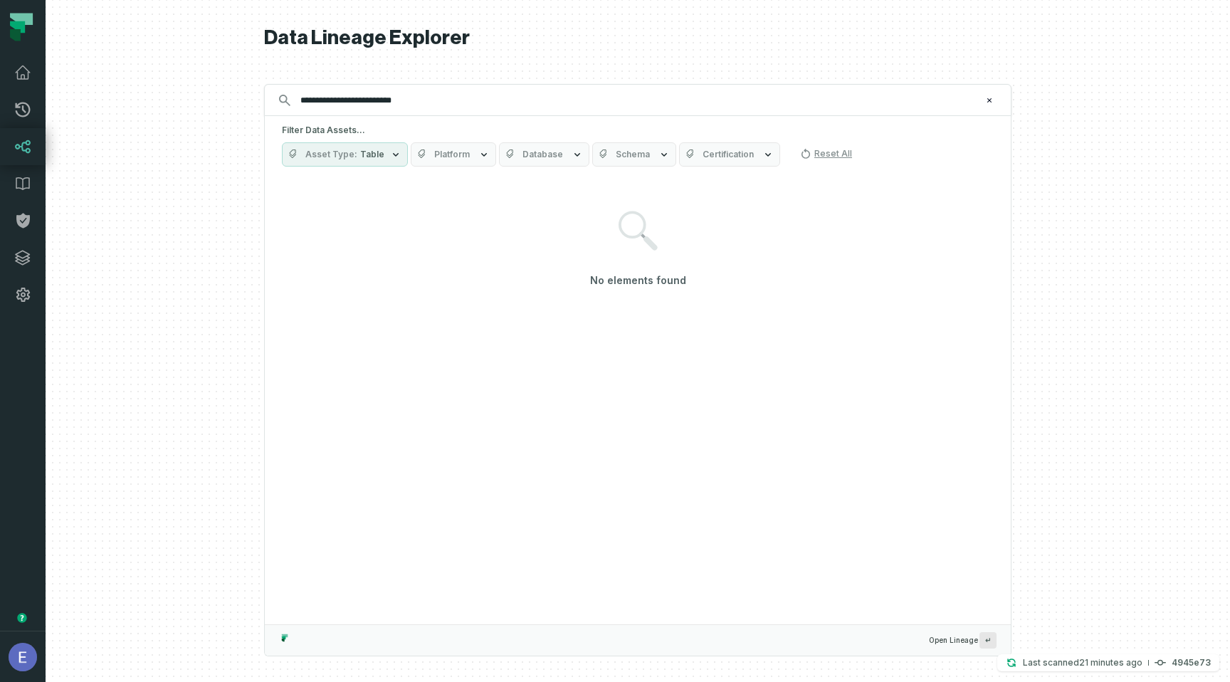
type input "**********"
